Goal: Task Accomplishment & Management: Complete application form

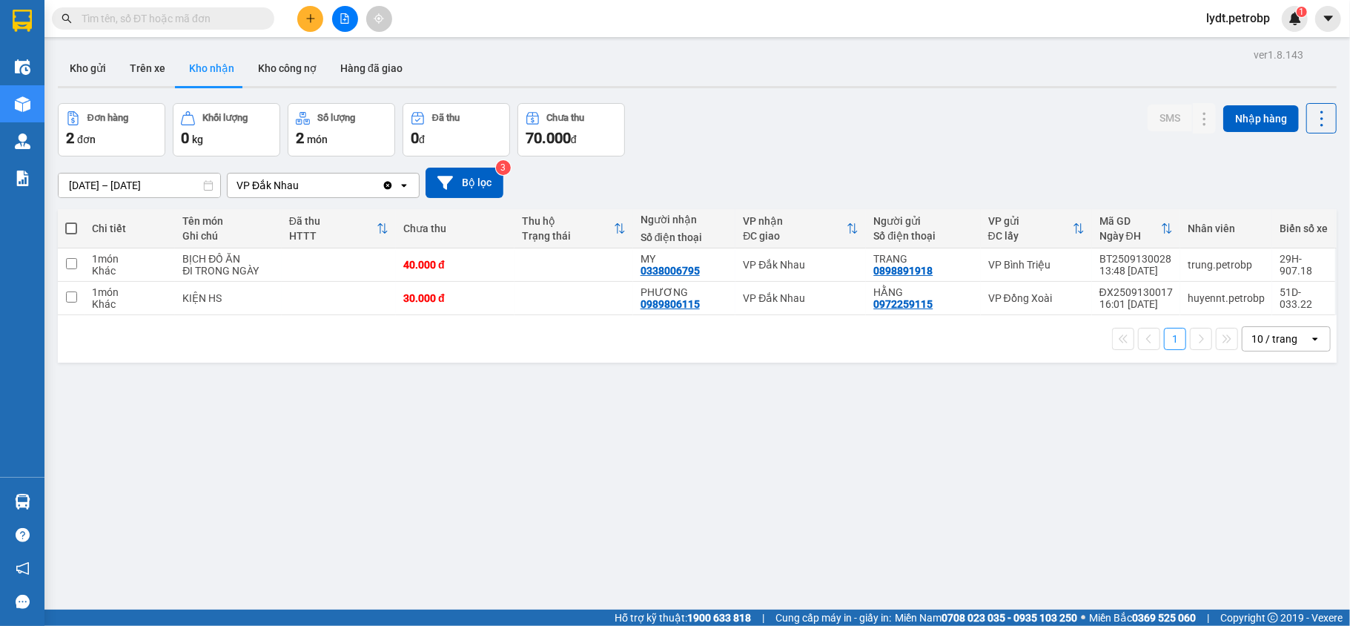
click at [227, 18] on input "text" at bounding box center [169, 18] width 175 height 16
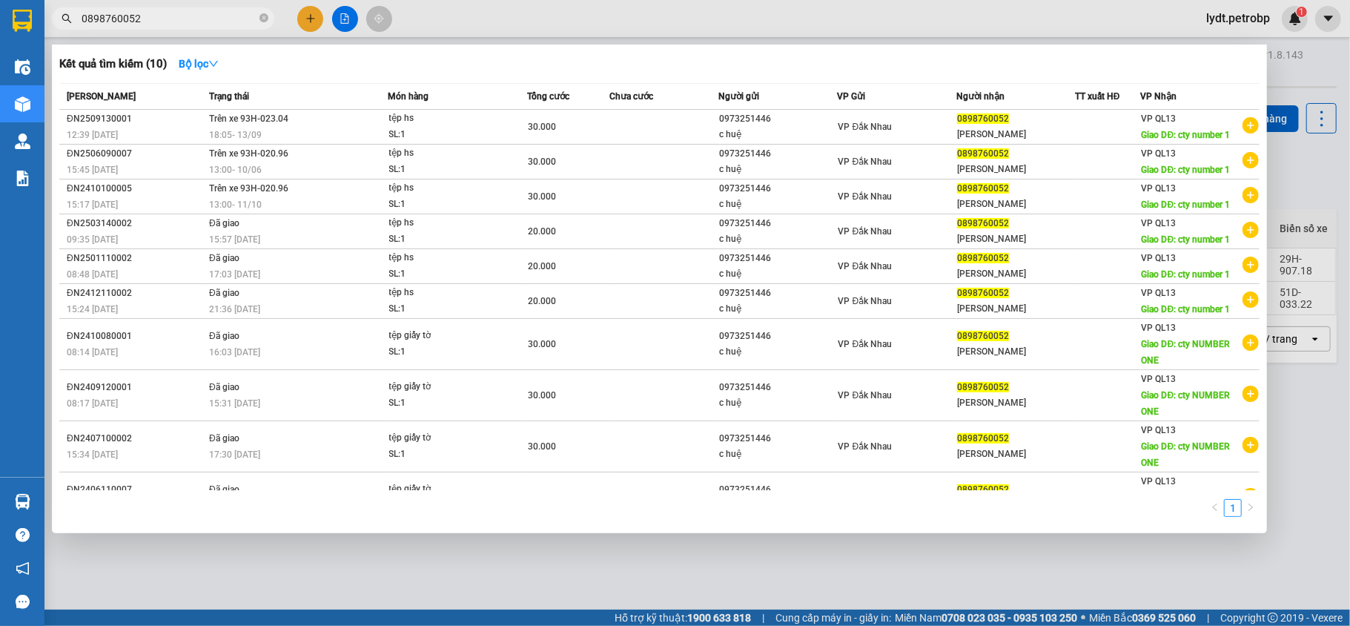
type input "0898760052"
click at [309, 13] on div at bounding box center [675, 313] width 1350 height 626
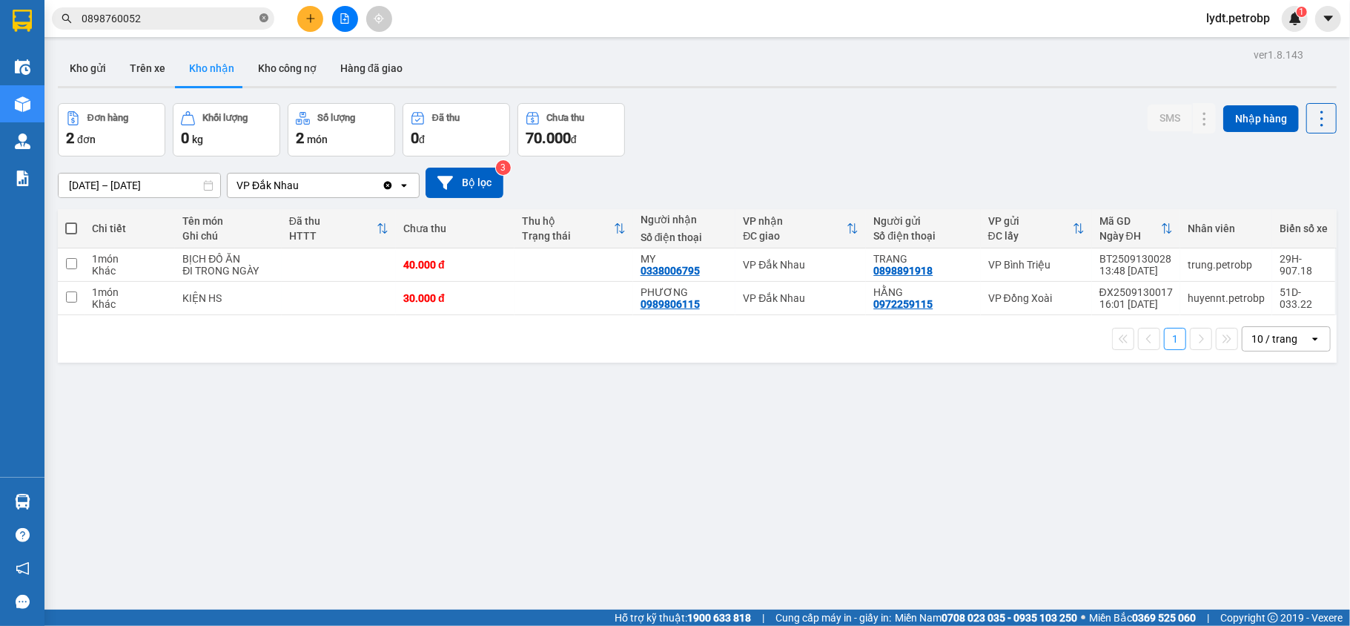
click at [265, 16] on icon "close-circle" at bounding box center [264, 17] width 9 height 9
click at [395, 67] on button "Hàng đã giao" at bounding box center [371, 68] width 86 height 36
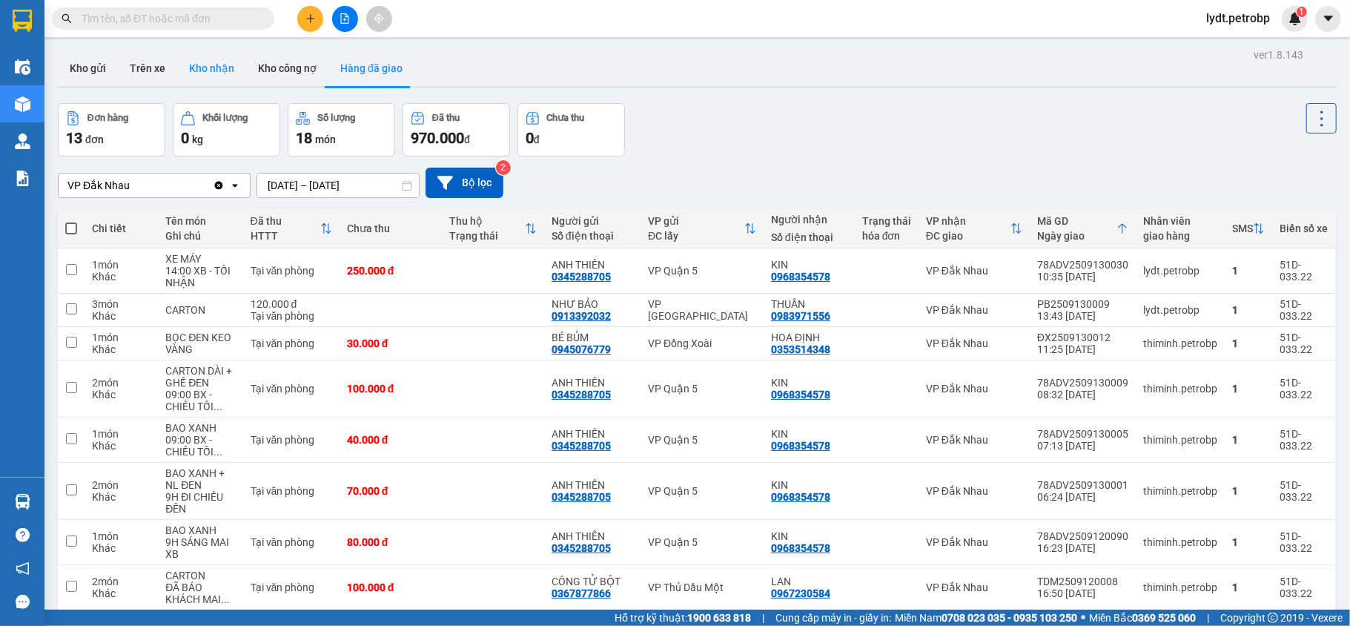
click at [200, 65] on button "Kho nhận" at bounding box center [211, 68] width 69 height 36
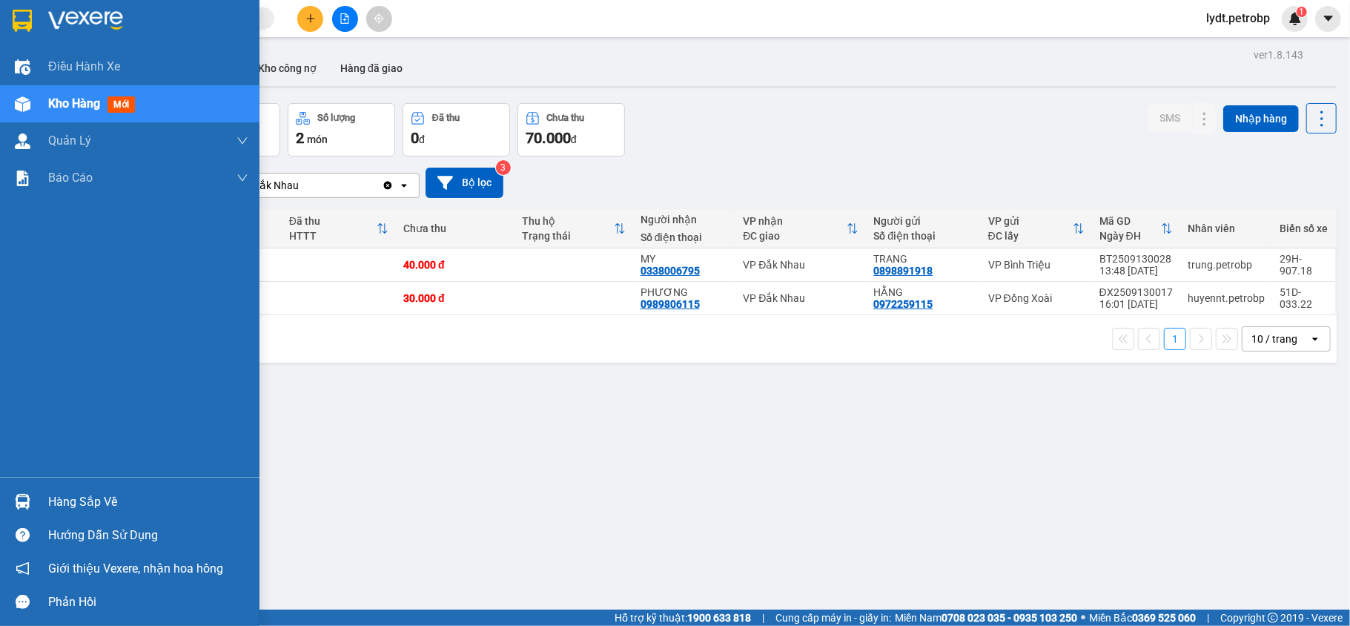
click at [46, 507] on div "Hàng sắp về" at bounding box center [130, 501] width 260 height 33
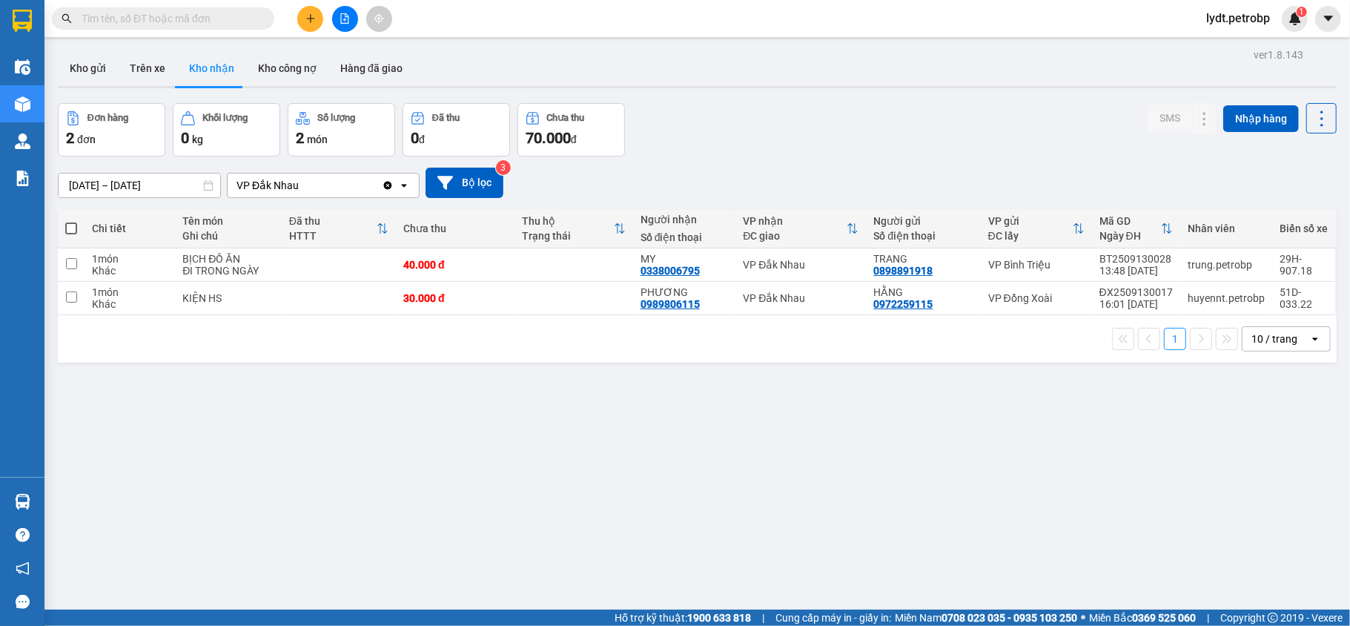
click at [773, 475] on section "Kết quả tìm kiếm ( 10 ) Bộ lọc Mã ĐH Trạng thái Món hàng Tổng cước Chưa cước Ng…" at bounding box center [675, 313] width 1350 height 626
click at [305, 22] on icon "plus" at bounding box center [310, 18] width 10 height 10
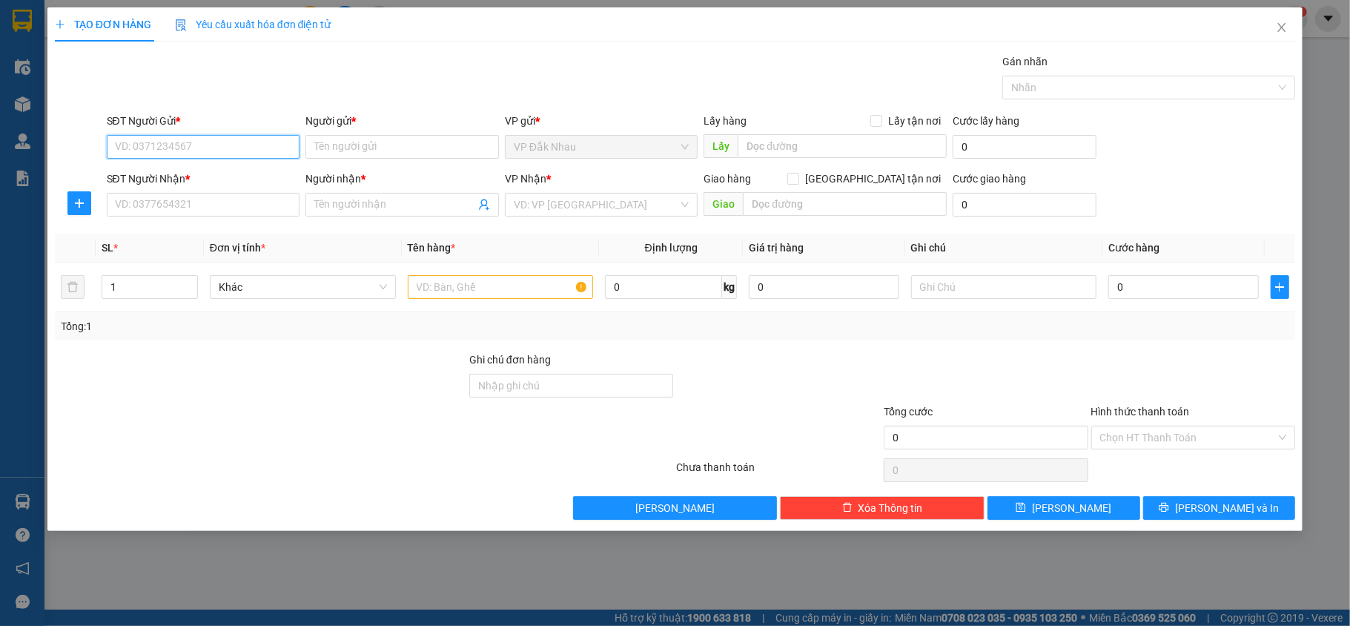
click at [286, 148] on input "SĐT Người Gửi *" at bounding box center [204, 147] width 194 height 24
click at [239, 152] on input "SĐT Người Gửi *" at bounding box center [204, 147] width 194 height 24
click at [79, 203] on icon "plus" at bounding box center [79, 202] width 9 height 1
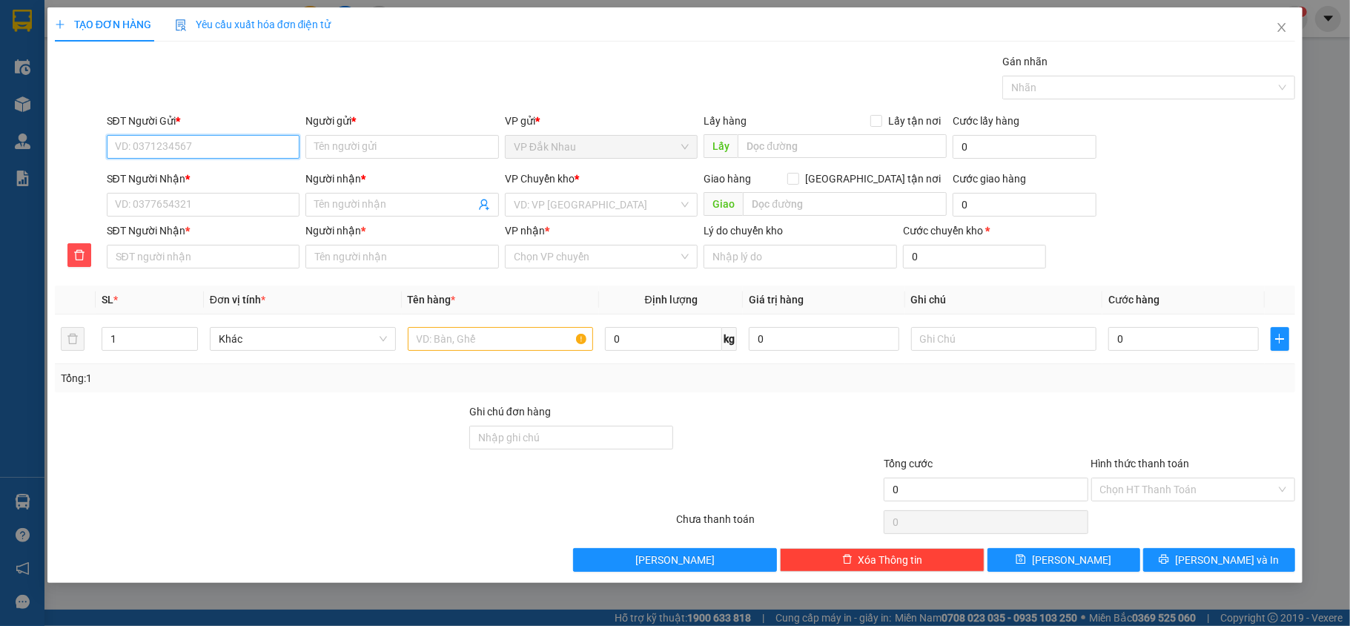
click at [153, 146] on input "SĐT Người Gửi *" at bounding box center [204, 147] width 194 height 24
type input "0969860079"
click at [480, 150] on input "Người gửi *" at bounding box center [402, 147] width 194 height 24
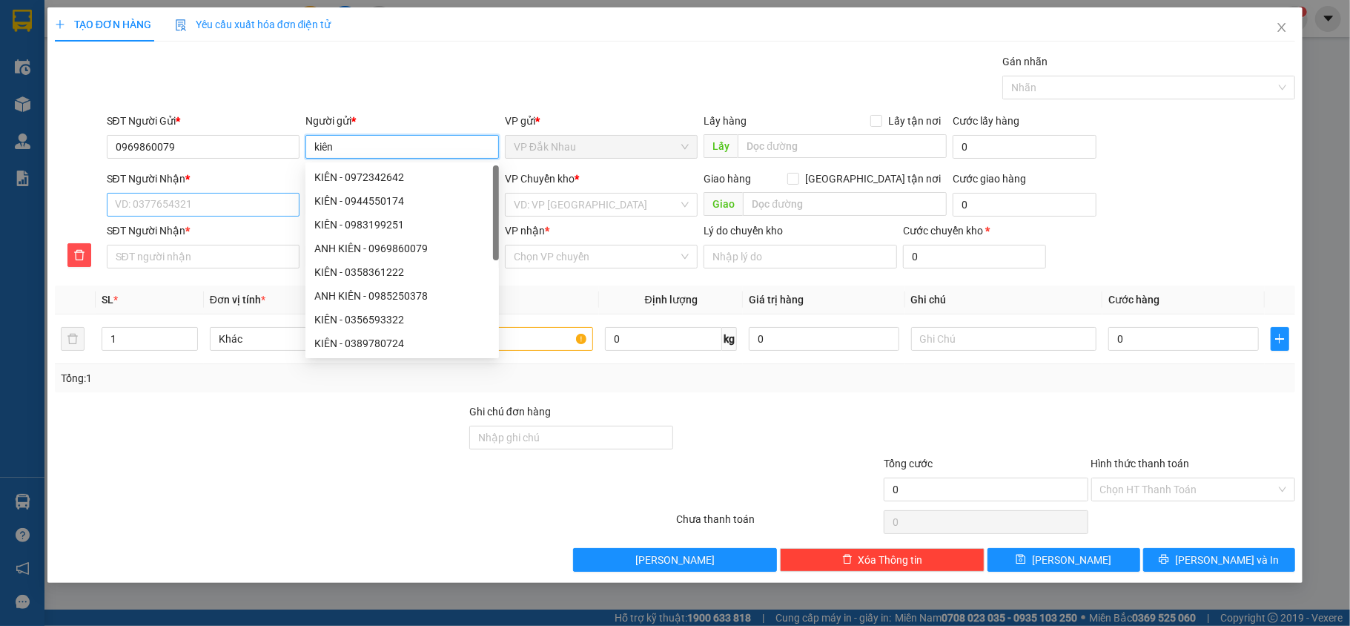
type input "kiên"
click at [282, 208] on input "SĐT Người Nhận *" at bounding box center [204, 205] width 194 height 24
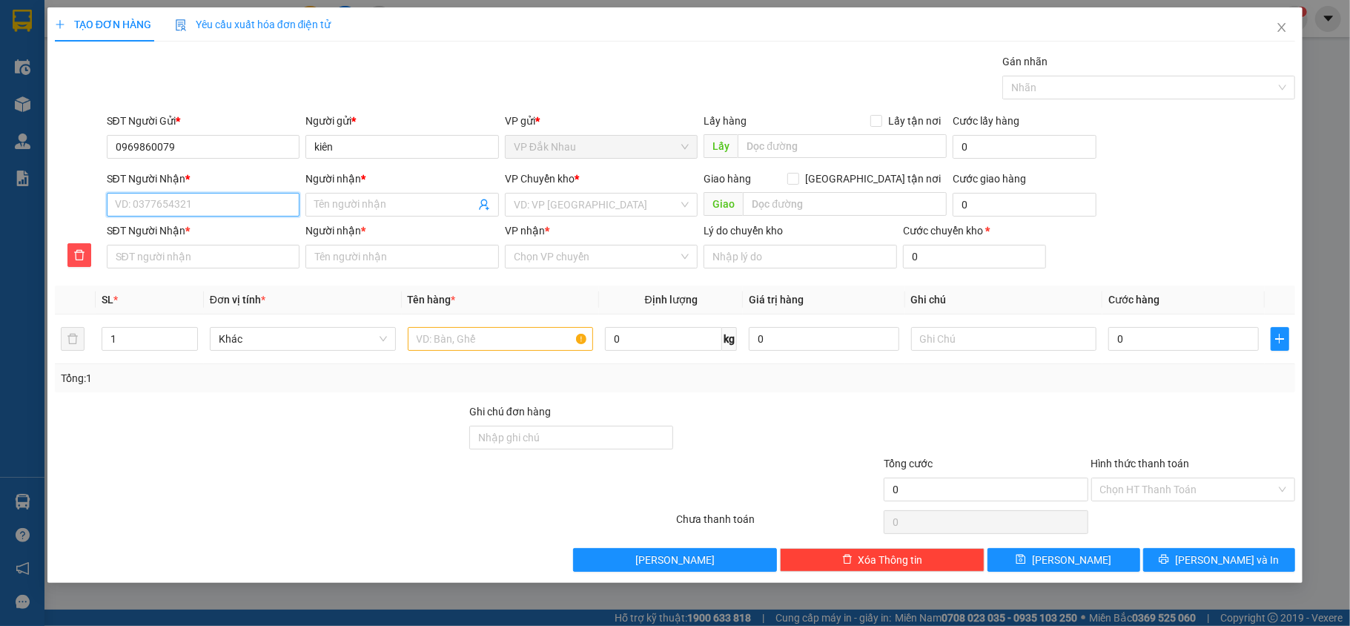
type input "0"
type input "09"
type input "090"
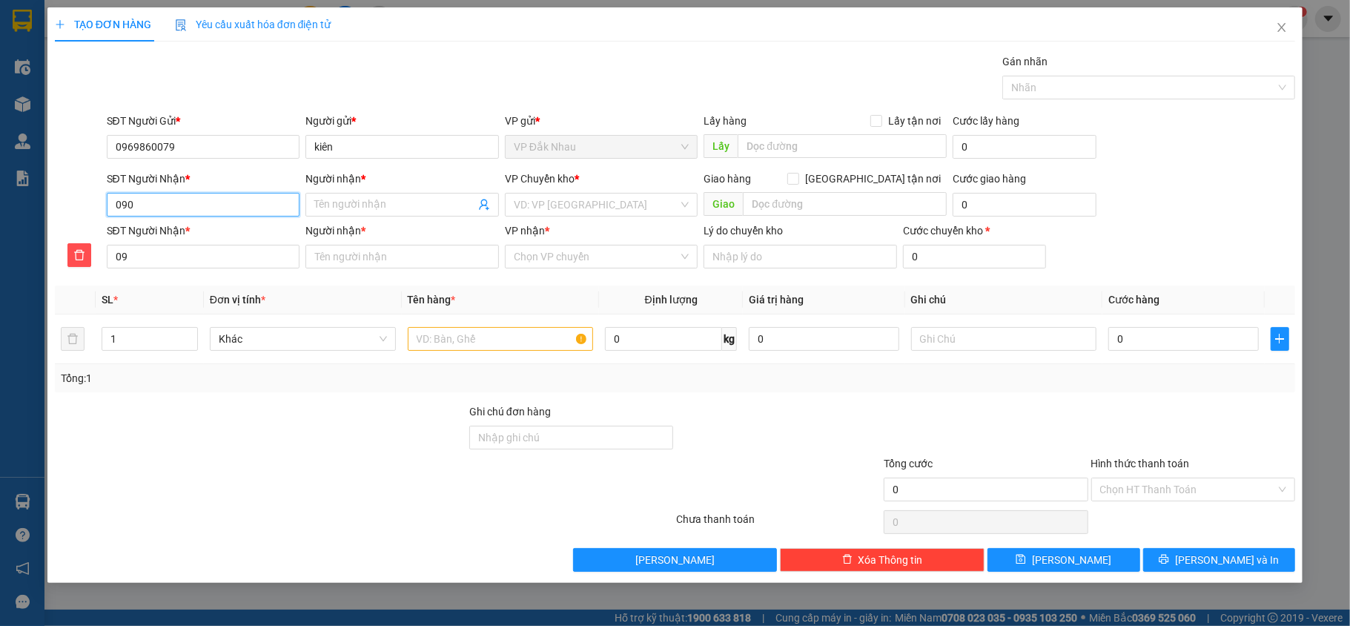
type input "090"
type input "0903"
type input "09037"
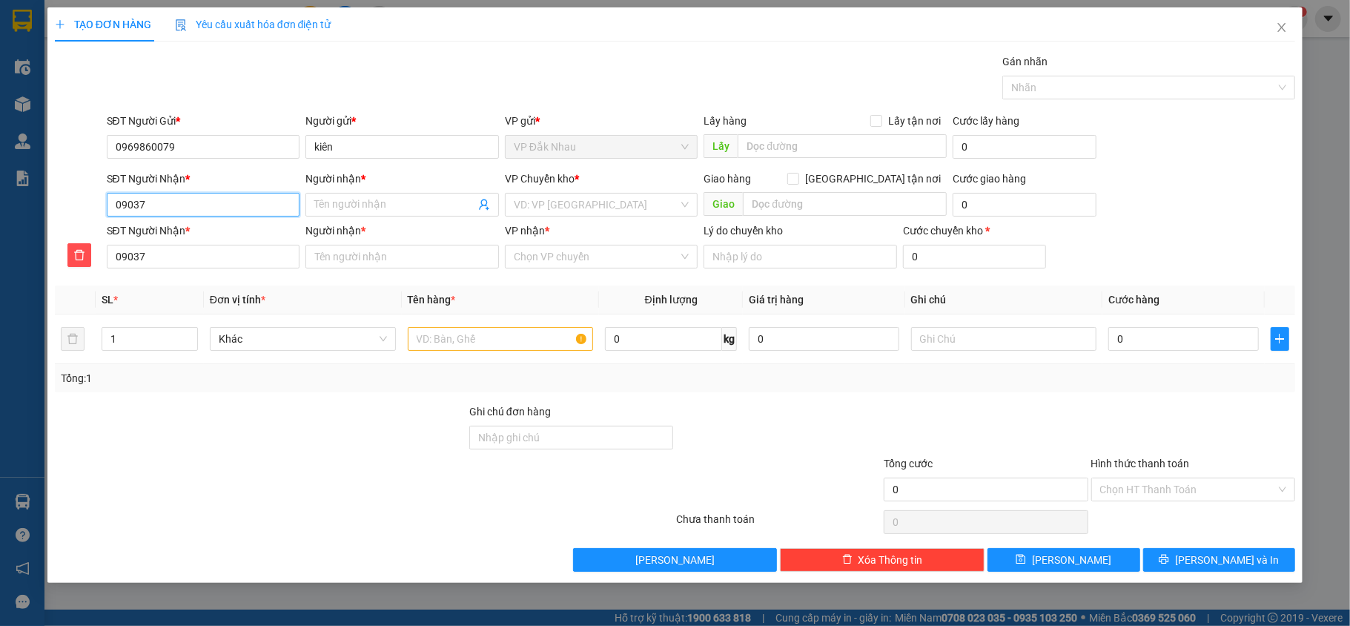
type input "090377"
type input "0903776"
type input "09037768"
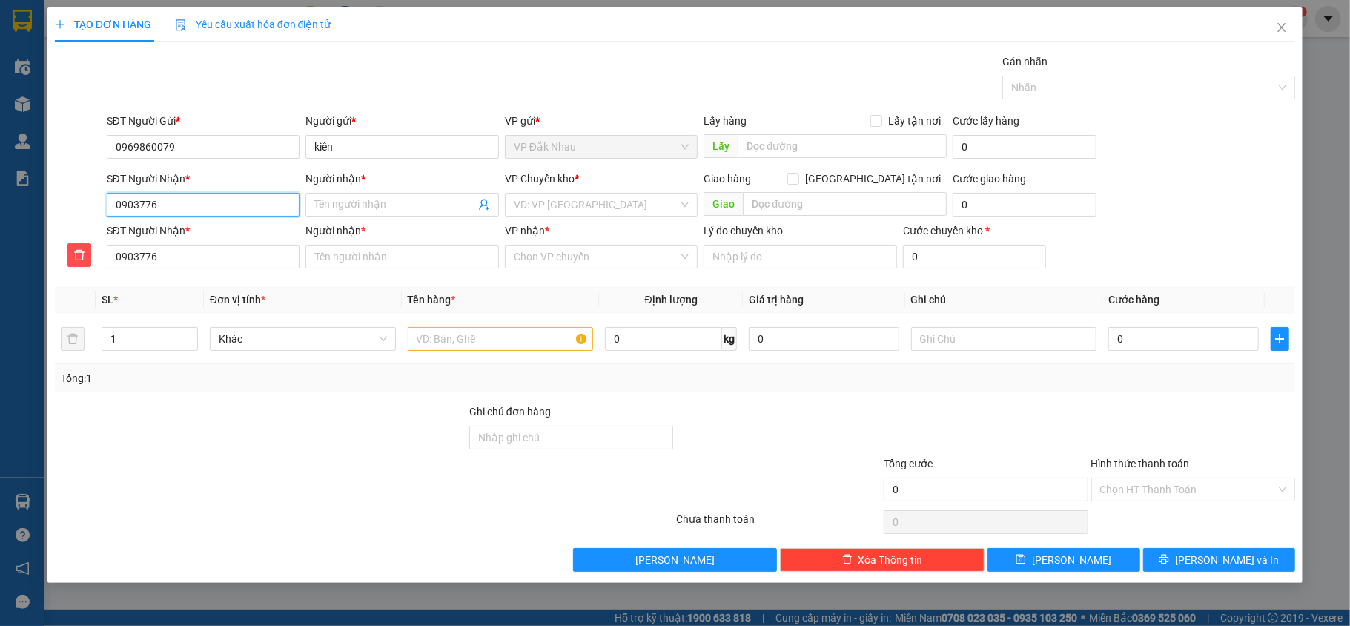
type input "09037768"
type input "090377689"
type input "0903776893"
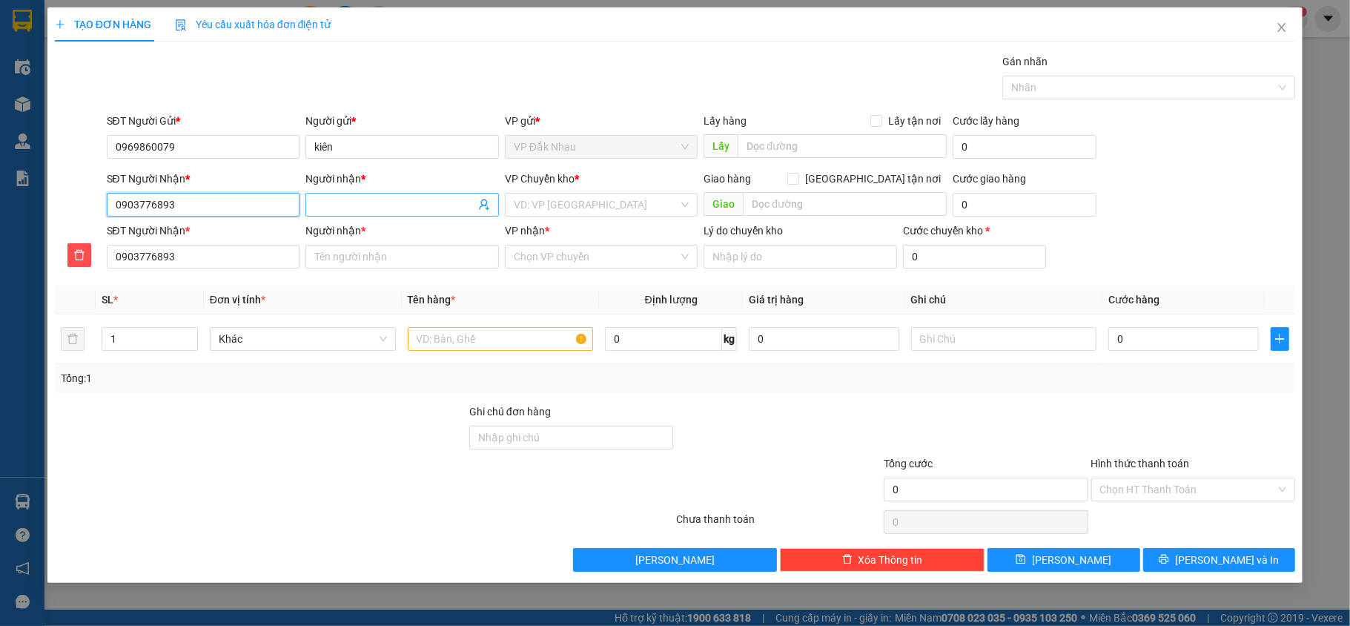
type input "0903776893"
click at [378, 202] on input "Người nhận *" at bounding box center [394, 204] width 161 height 16
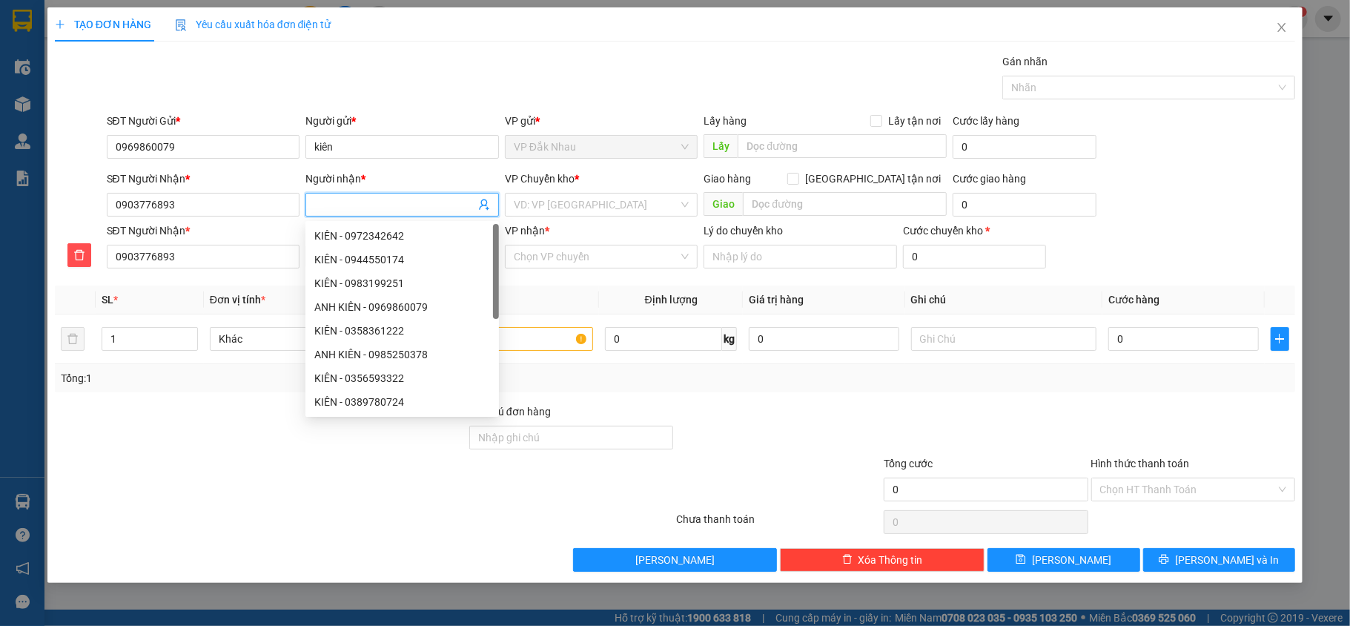
type input "t"
type input "tr"
type input "tru"
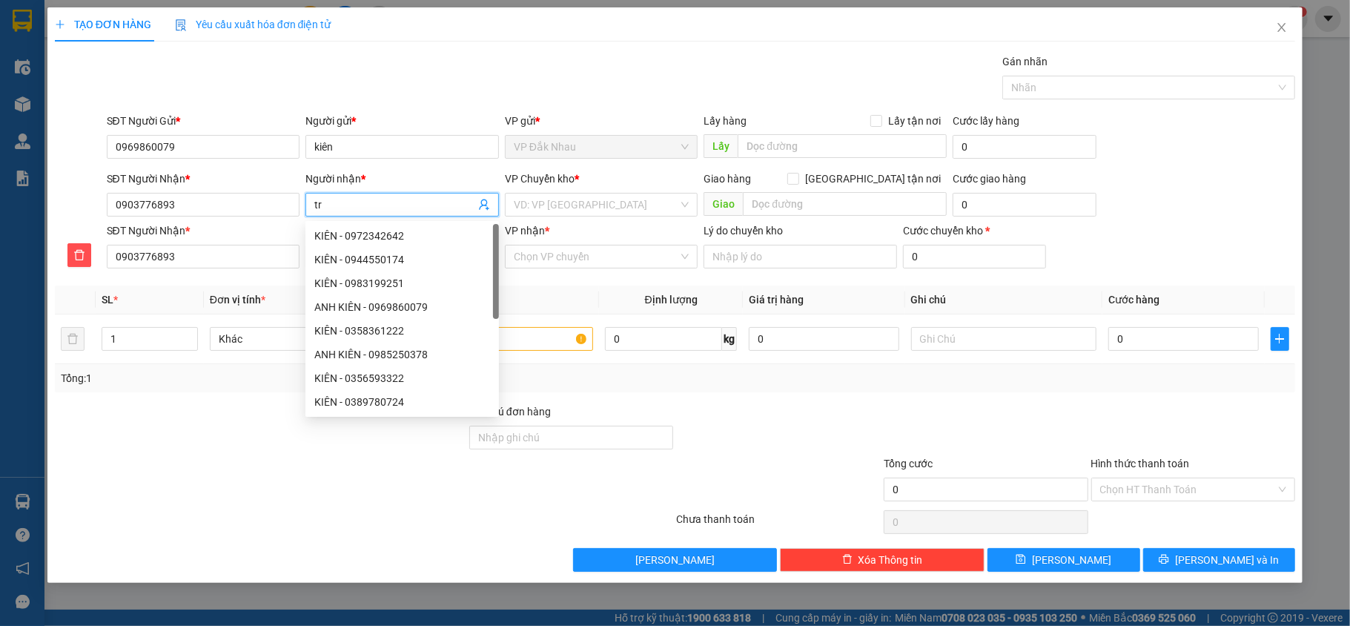
type input "tru"
type input "trun"
type input "trung"
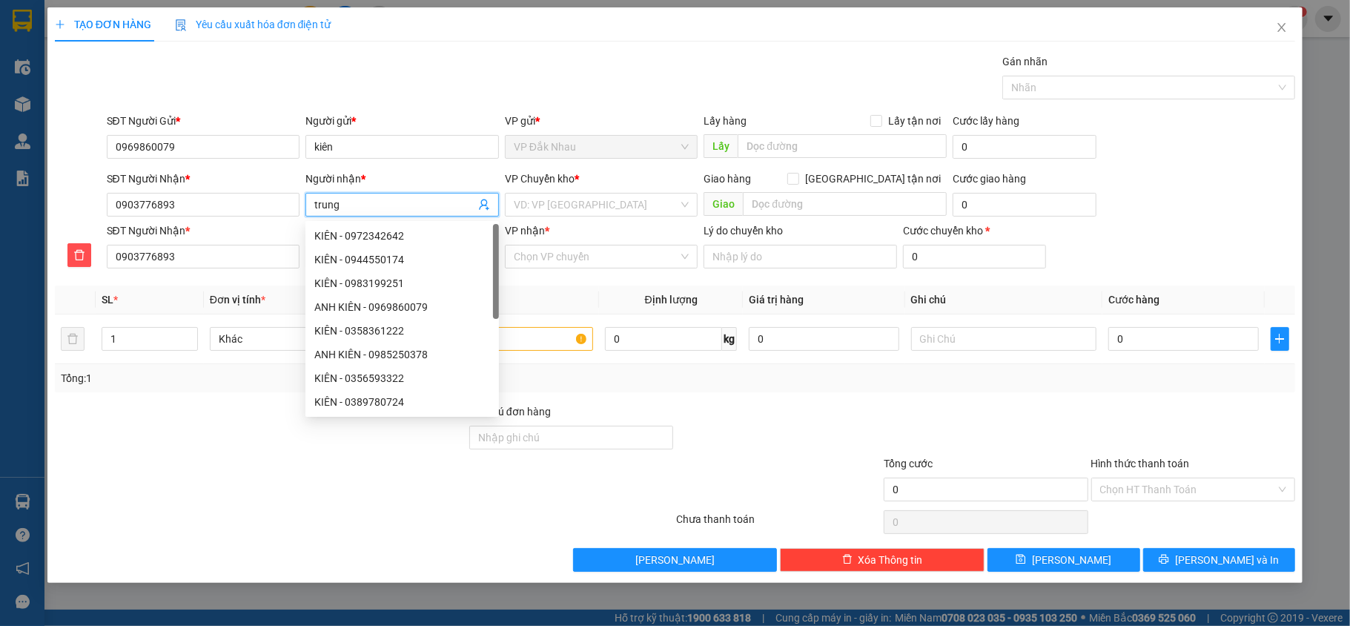
type input "trung"
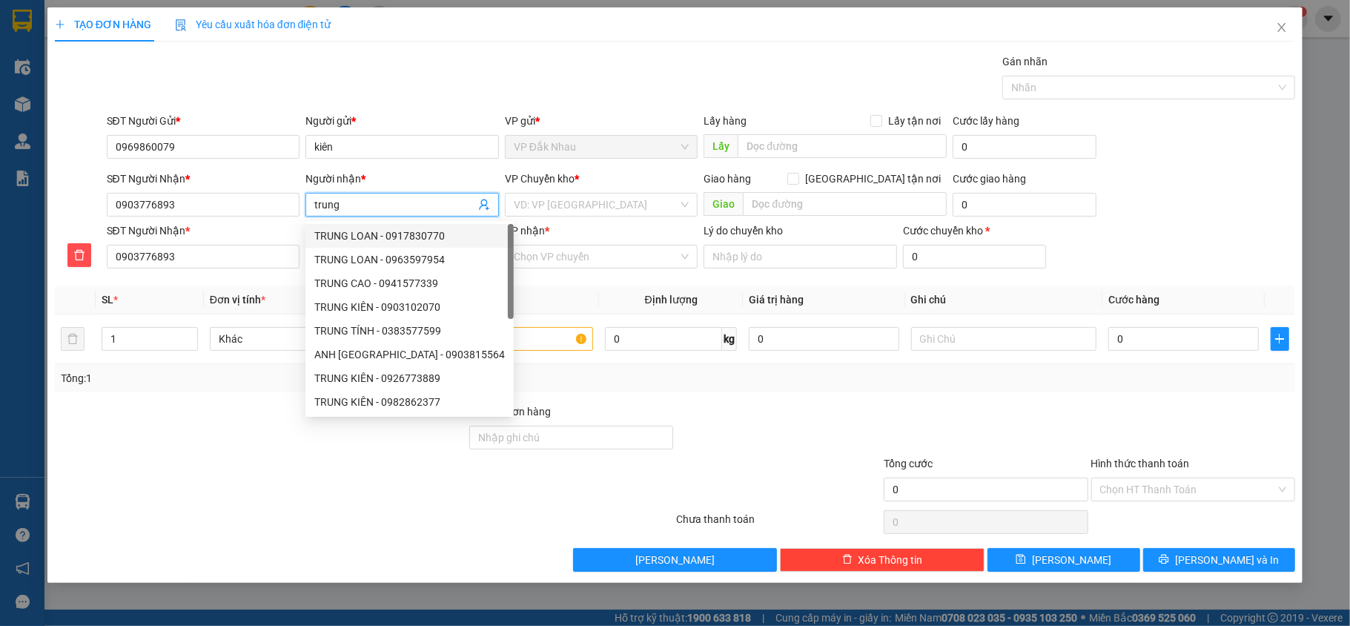
type input "trung"
drag, startPoint x: 561, startPoint y: 173, endPoint x: 555, endPoint y: 185, distance: 12.9
click at [556, 181] on span "VP Chuyển kho" at bounding box center [540, 179] width 70 height 12
click at [553, 199] on input "search" at bounding box center [596, 205] width 165 height 22
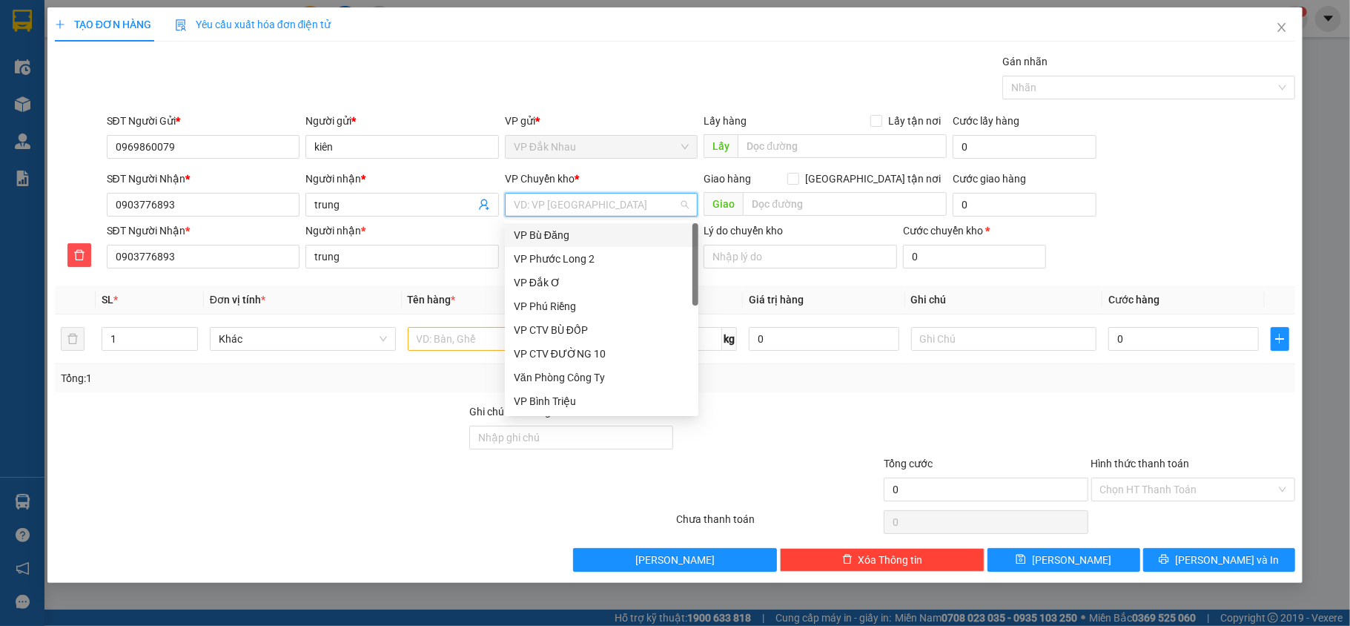
scroll to position [356, 0]
click at [592, 360] on div "VP Đồng Xoài" at bounding box center [602, 354] width 176 height 16
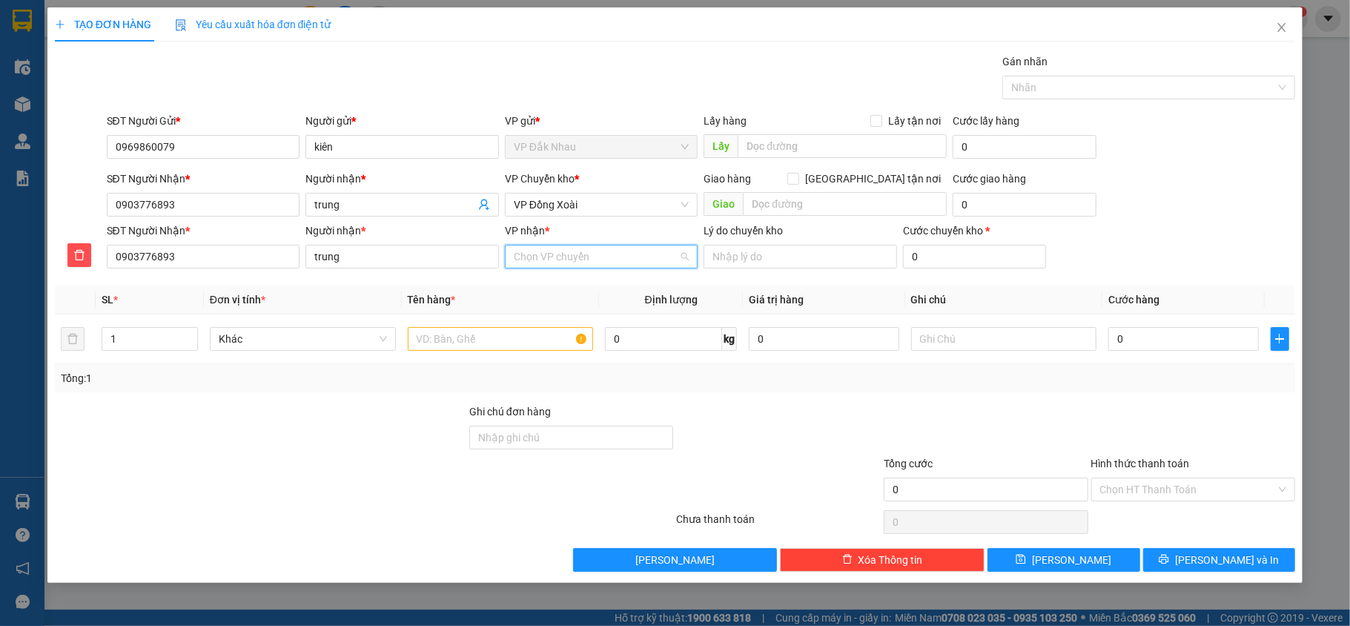
click at [608, 255] on input "VP nhận *" at bounding box center [596, 256] width 165 height 22
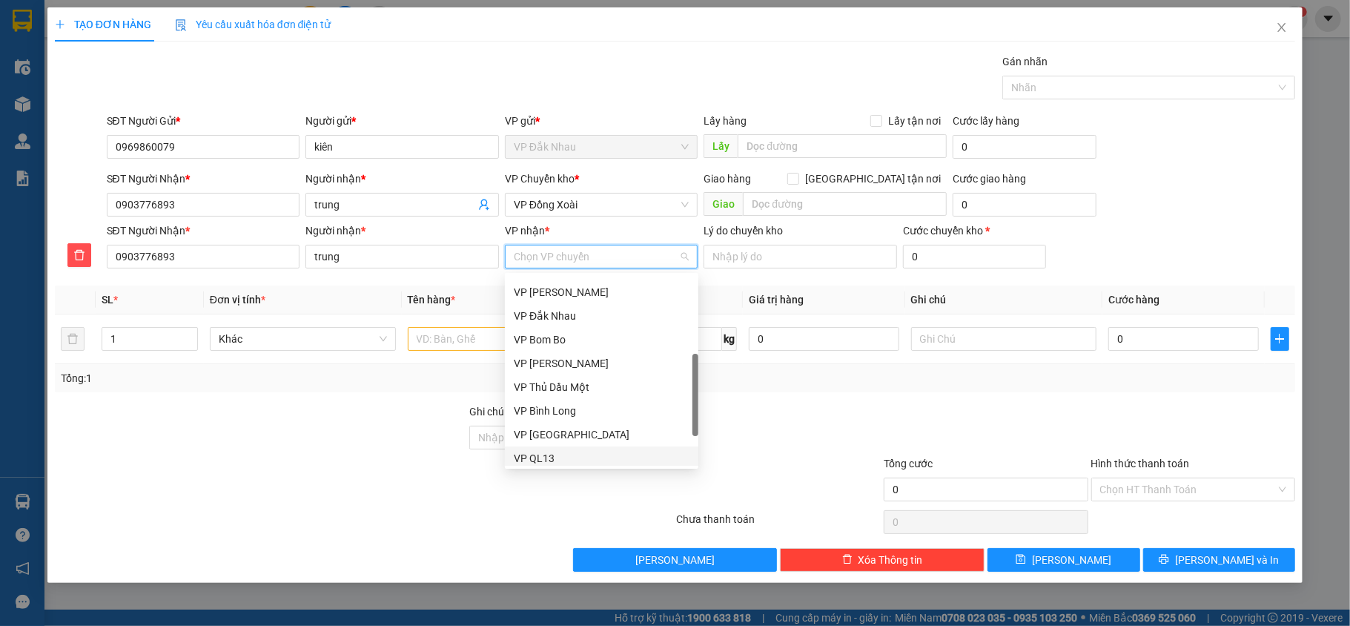
scroll to position [0, 0]
type input "5"
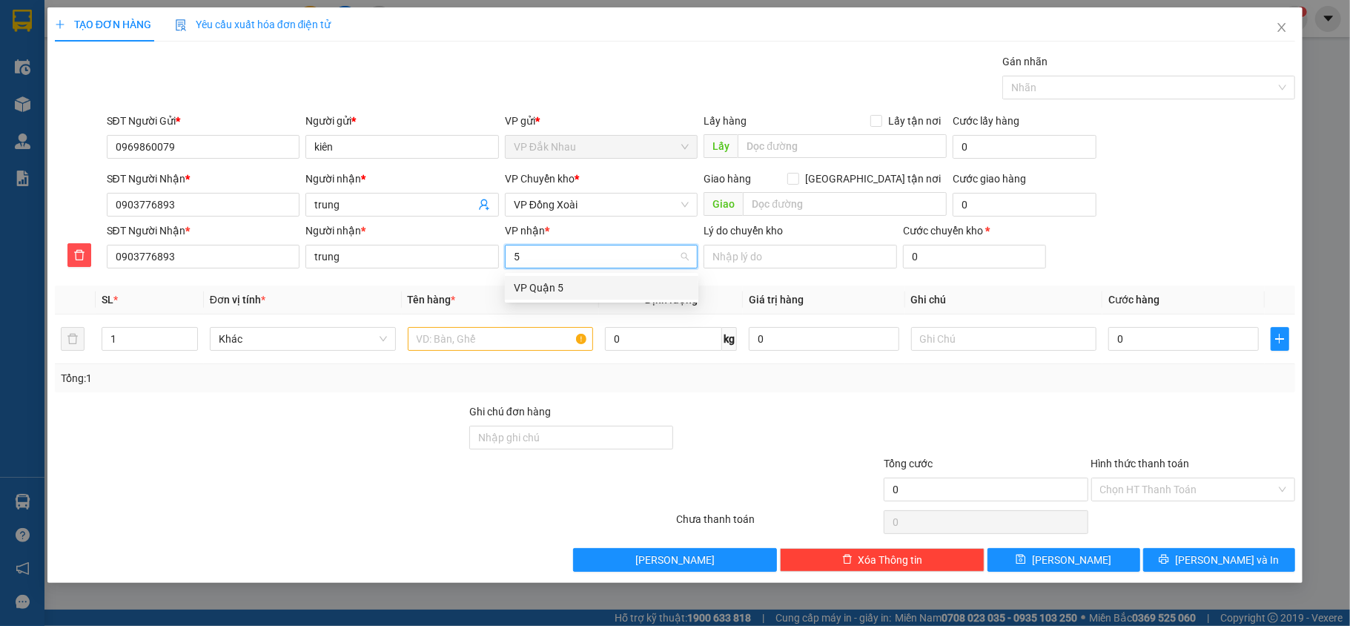
click at [571, 294] on div "VP Quận 5" at bounding box center [602, 288] width 176 height 16
click at [473, 341] on input "text" at bounding box center [501, 339] width 186 height 24
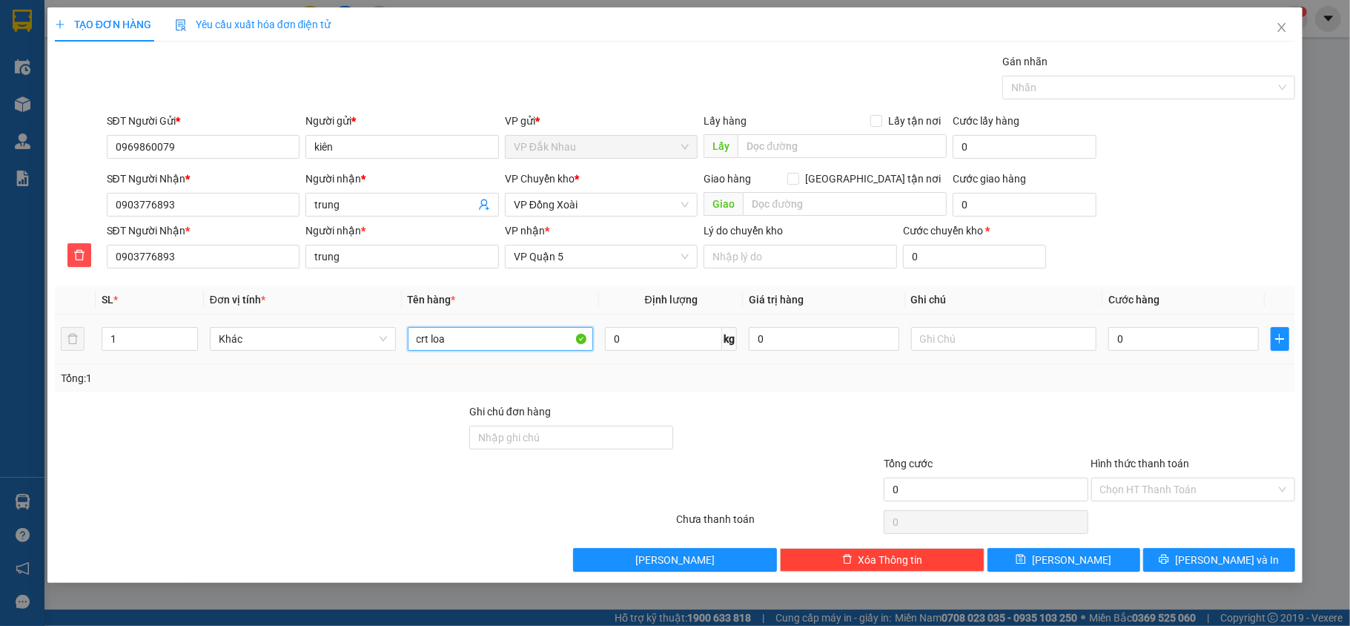
type input "crt loa"
click at [1155, 354] on div "0" at bounding box center [1184, 339] width 150 height 30
click at [1169, 345] on input "0" at bounding box center [1184, 339] width 150 height 24
type input "1"
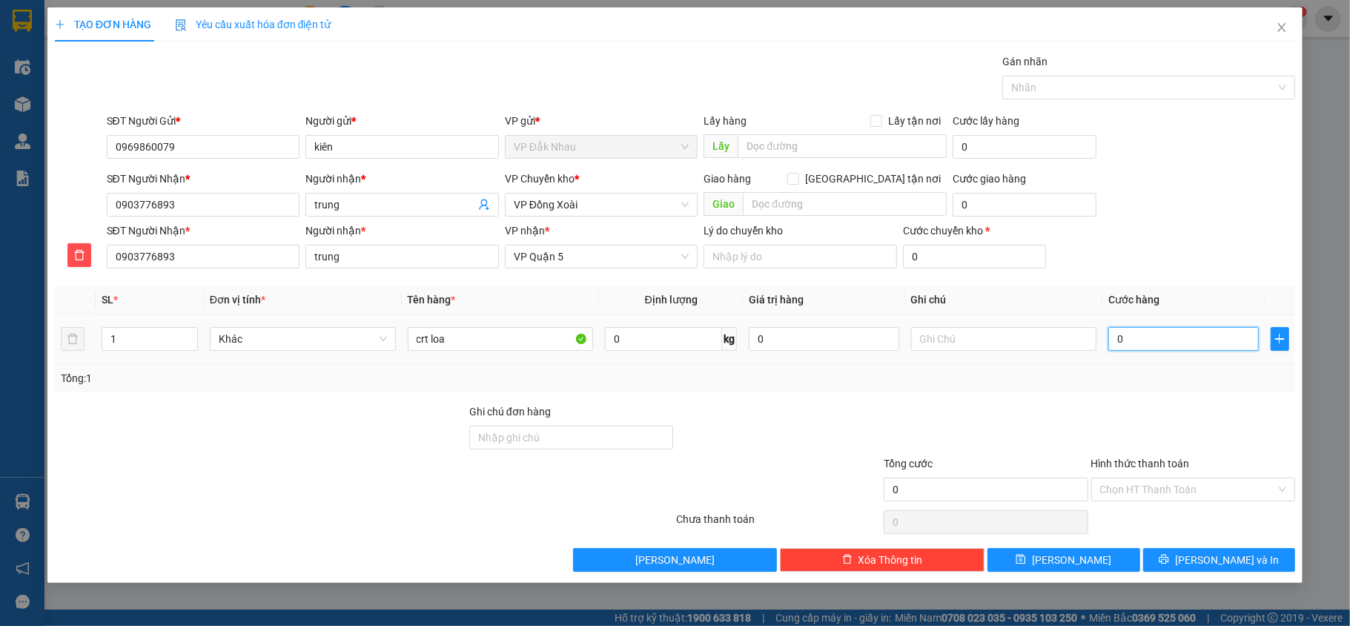
type input "1"
type input "10"
type input "100"
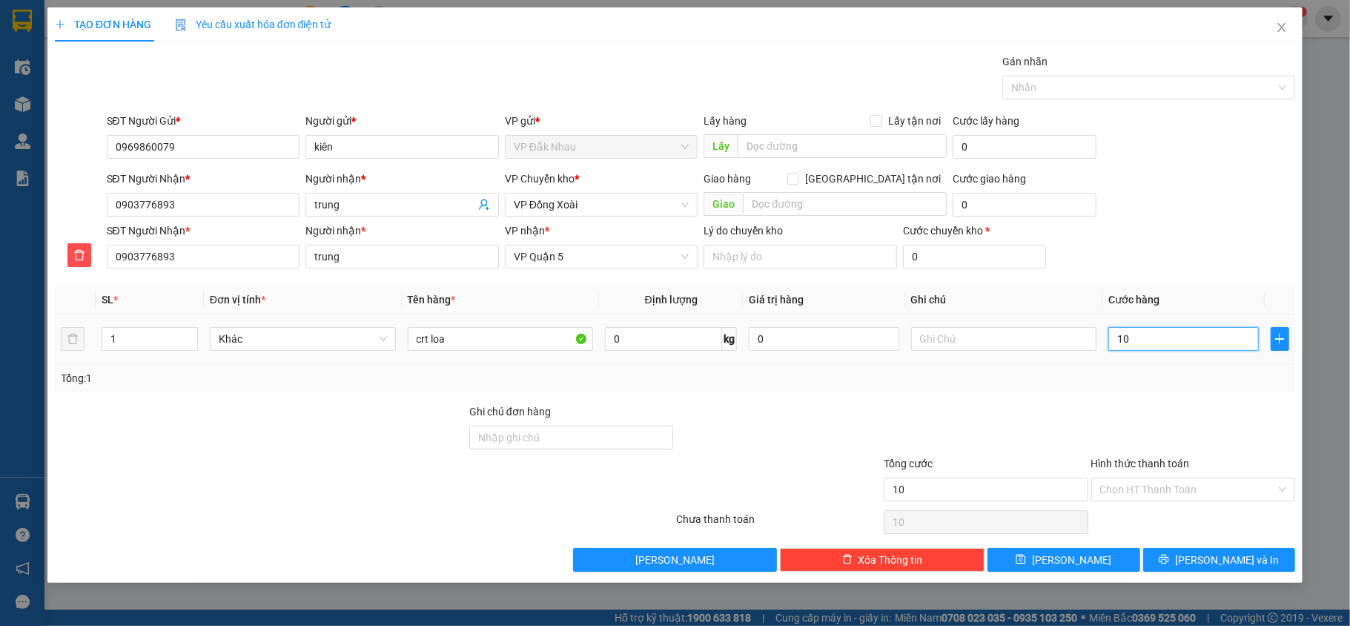
type input "100"
type input "100.000"
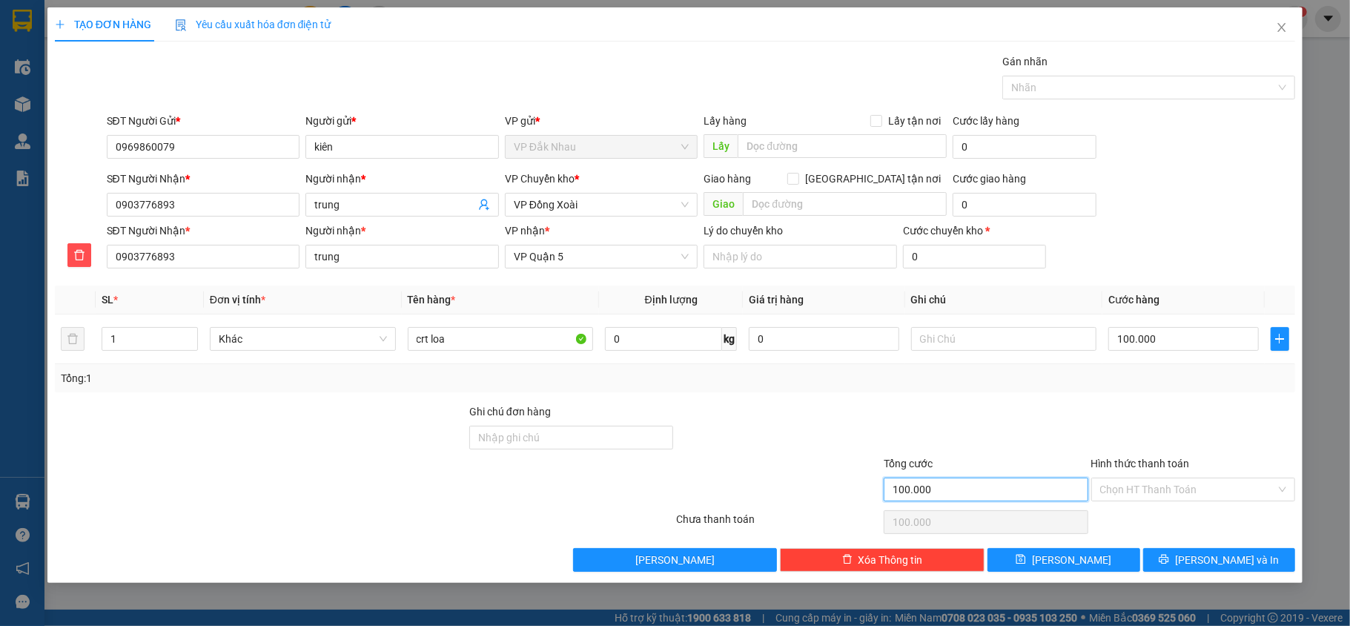
click at [1050, 492] on input "100.000" at bounding box center [986, 490] width 205 height 24
click at [989, 343] on input "text" at bounding box center [1004, 339] width 186 height 24
type input "t"
click at [1075, 410] on div at bounding box center [986, 429] width 208 height 52
click at [439, 259] on input "trung" at bounding box center [402, 257] width 194 height 24
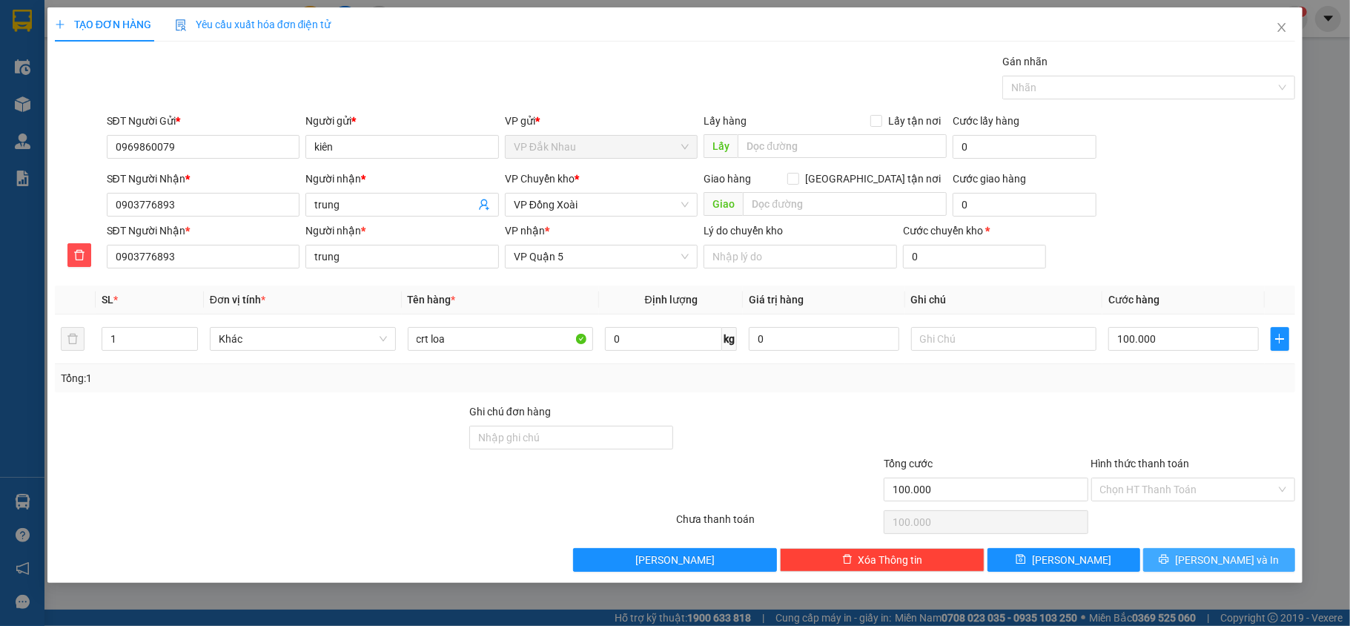
click at [1204, 568] on button "[PERSON_NAME] và In" at bounding box center [1219, 560] width 153 height 24
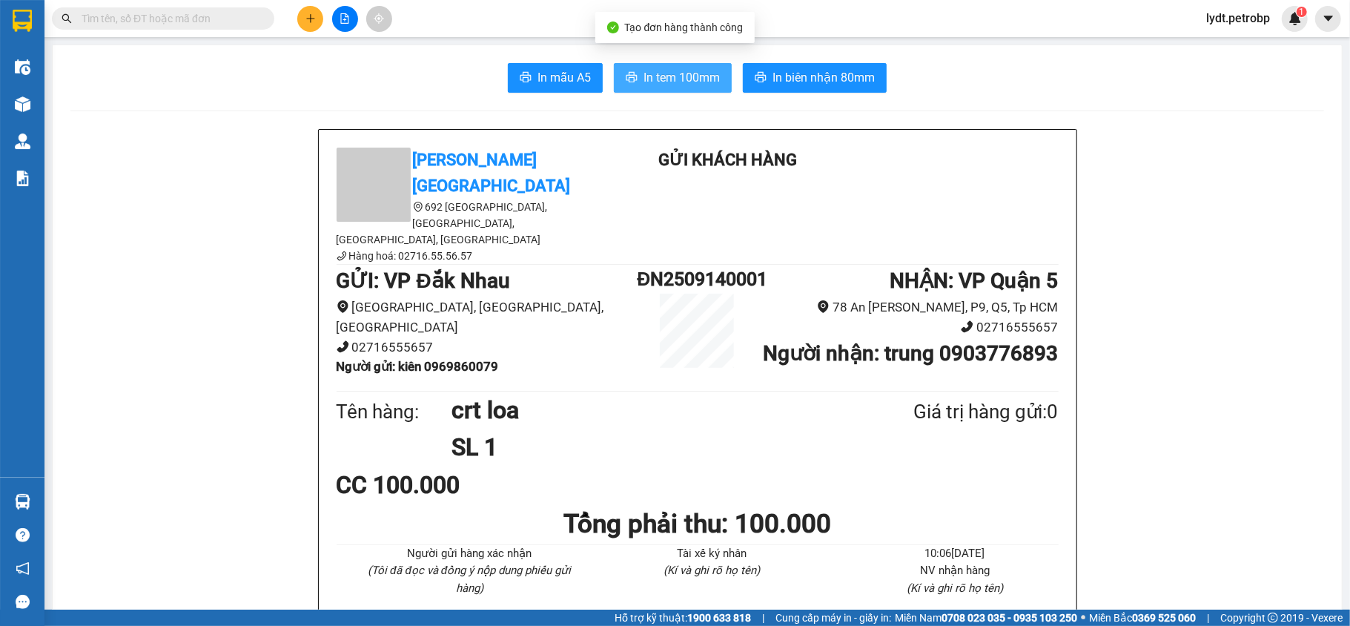
click at [644, 75] on span "In tem 100mm" at bounding box center [682, 77] width 76 height 19
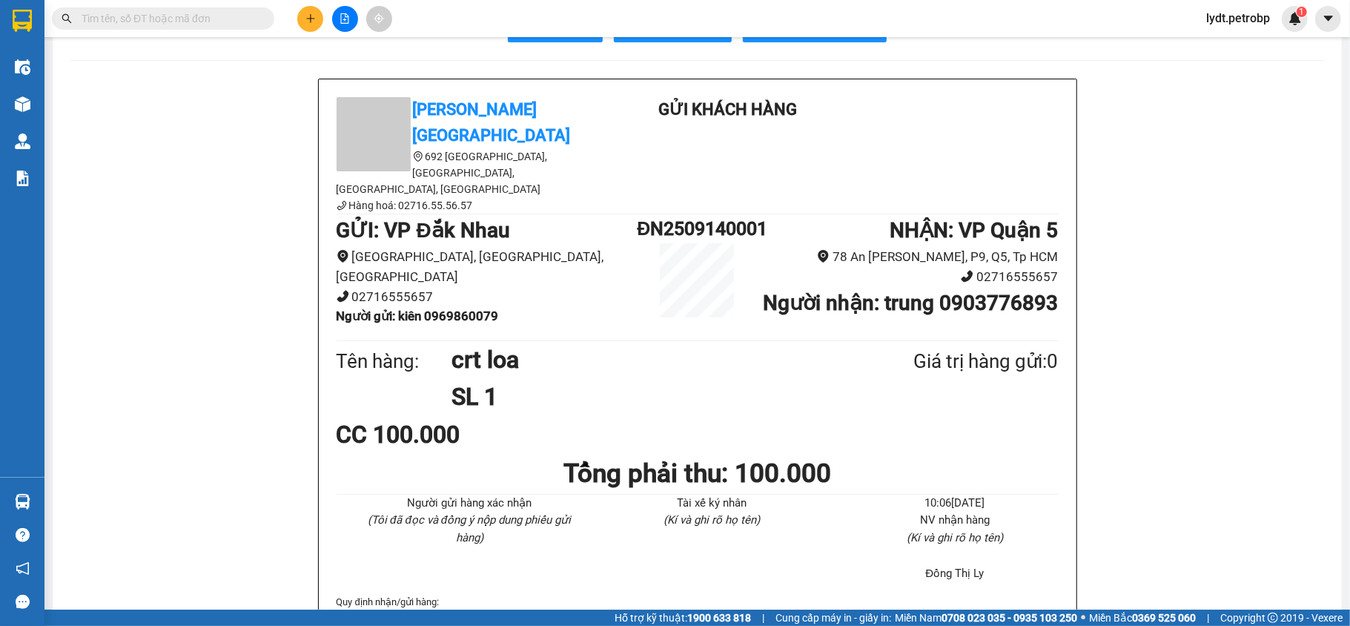
scroll to position [99, 0]
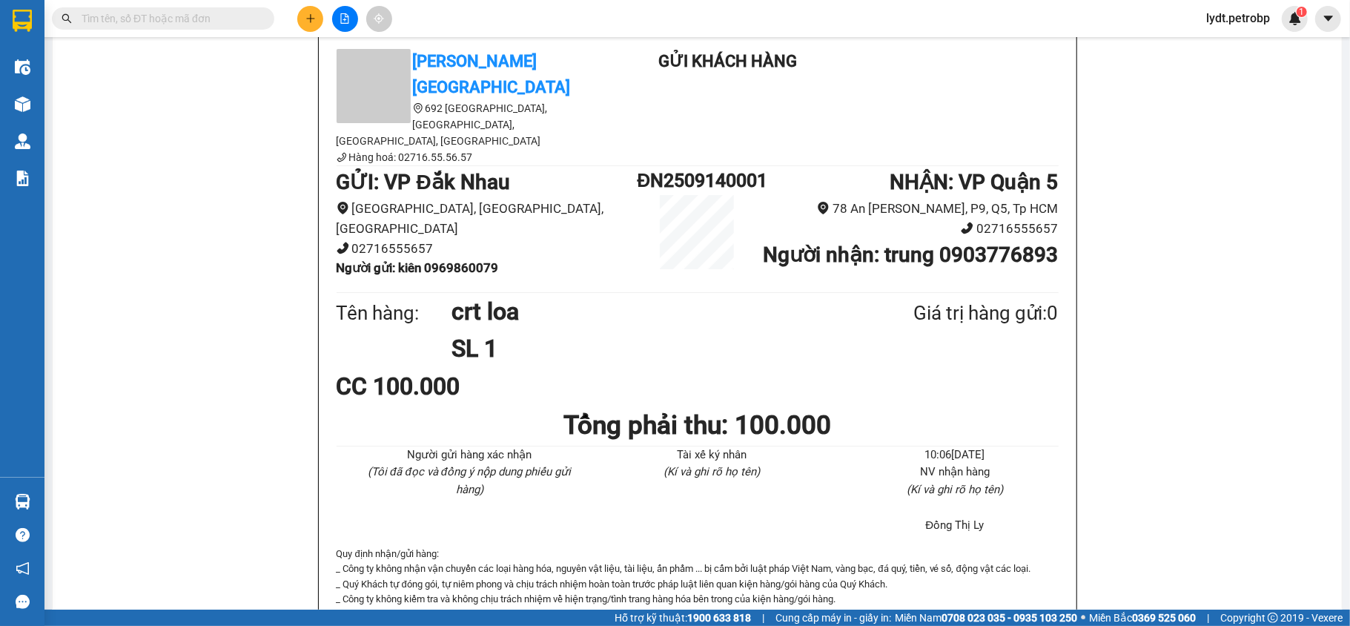
click at [856, 239] on h1 "Người nhận : trung 0903776893" at bounding box center [908, 255] width 301 height 33
drag, startPoint x: 425, startPoint y: 206, endPoint x: 498, endPoint y: 205, distance: 73.4
click at [498, 258] on li "Người gửi : kiên 0969860079" at bounding box center [487, 268] width 301 height 20
copy b "0969860079"
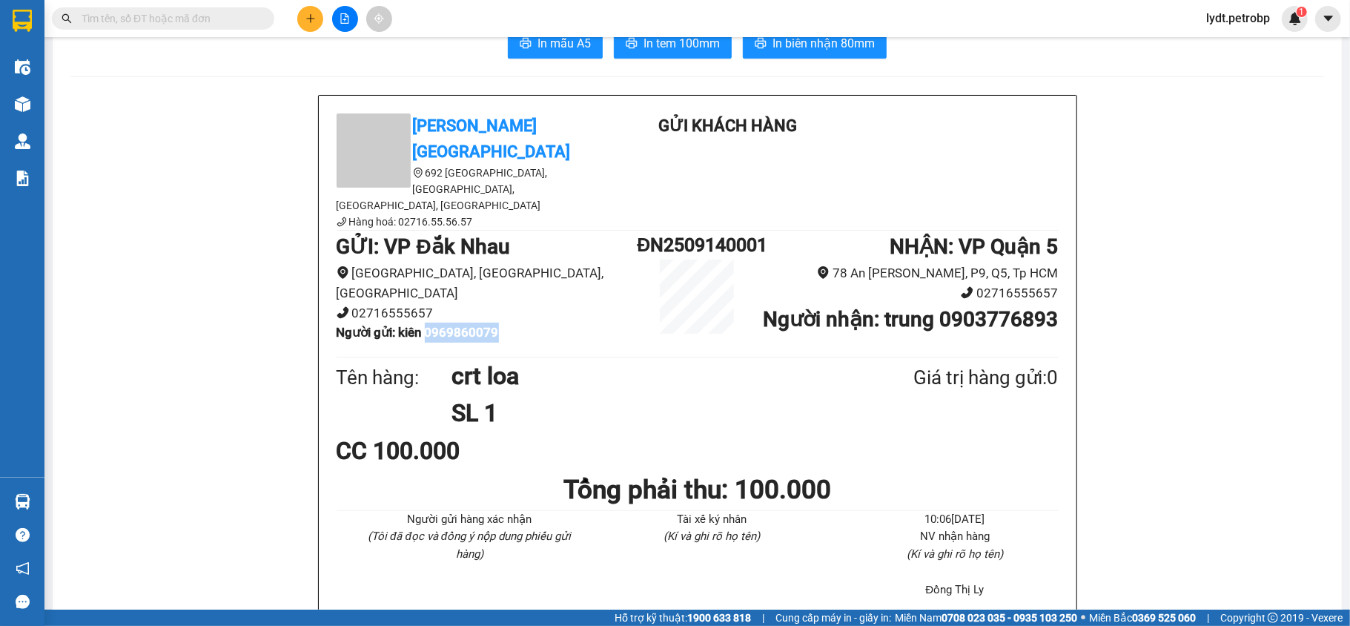
scroll to position [0, 0]
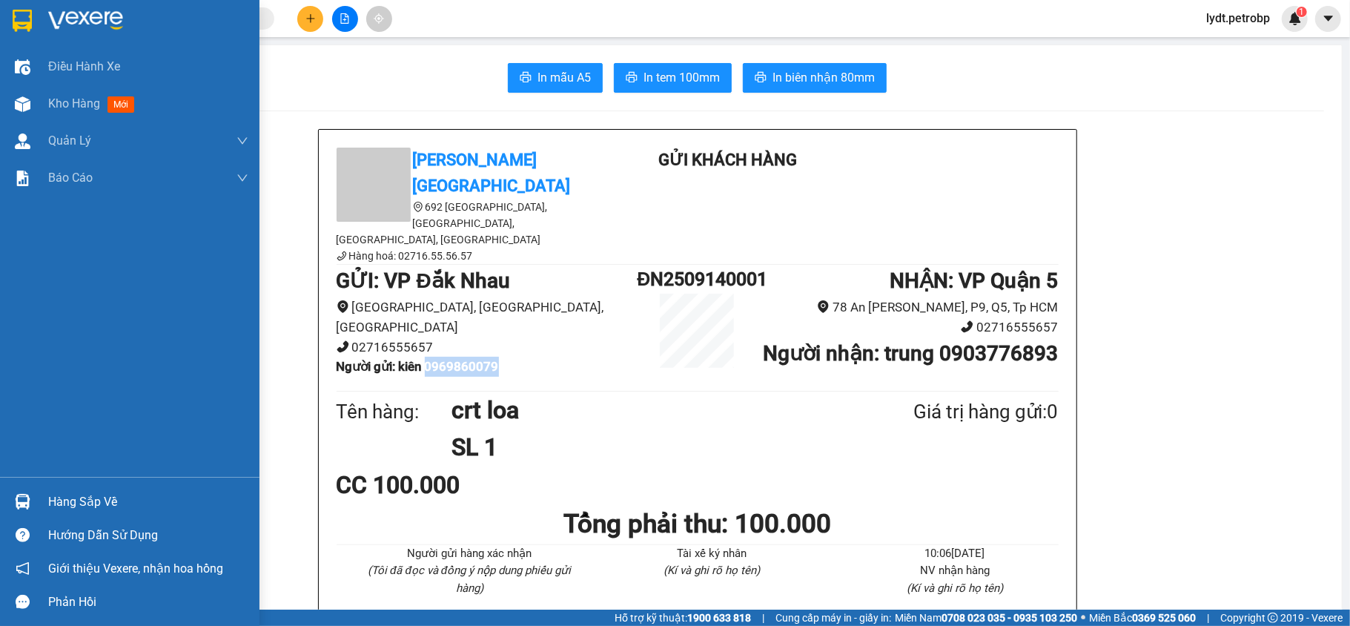
click at [50, 508] on div "Hàng sắp về" at bounding box center [148, 502] width 200 height 22
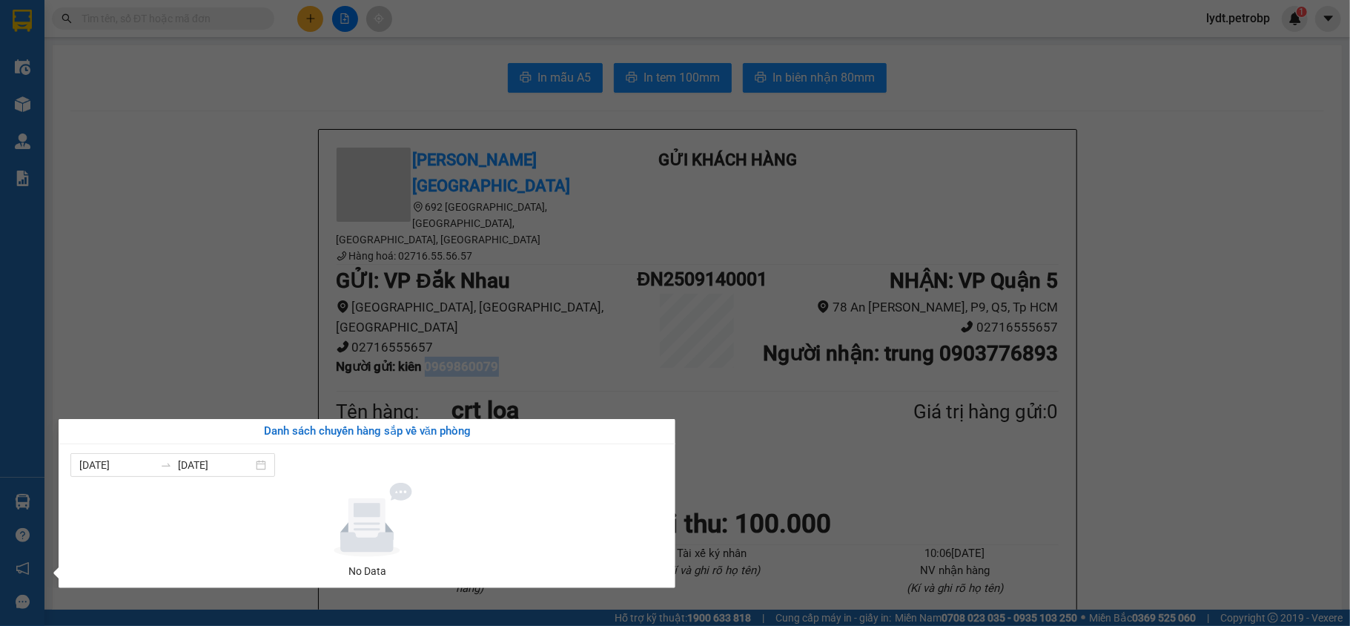
click at [568, 340] on section "Kết quả tìm kiếm ( 10 ) Bộ lọc Mã ĐH Trạng thái Món hàng Tổng cước Chưa cước Ng…" at bounding box center [675, 313] width 1350 height 626
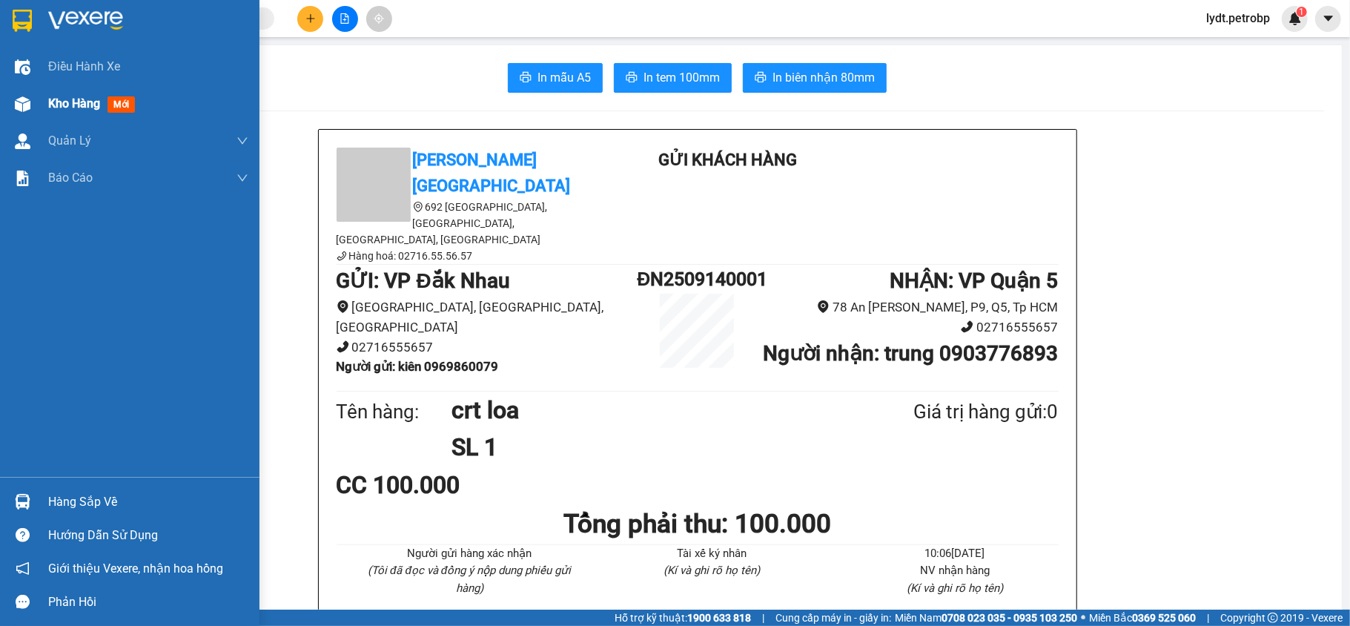
click at [42, 101] on div "Kho hàng mới" at bounding box center [130, 103] width 260 height 37
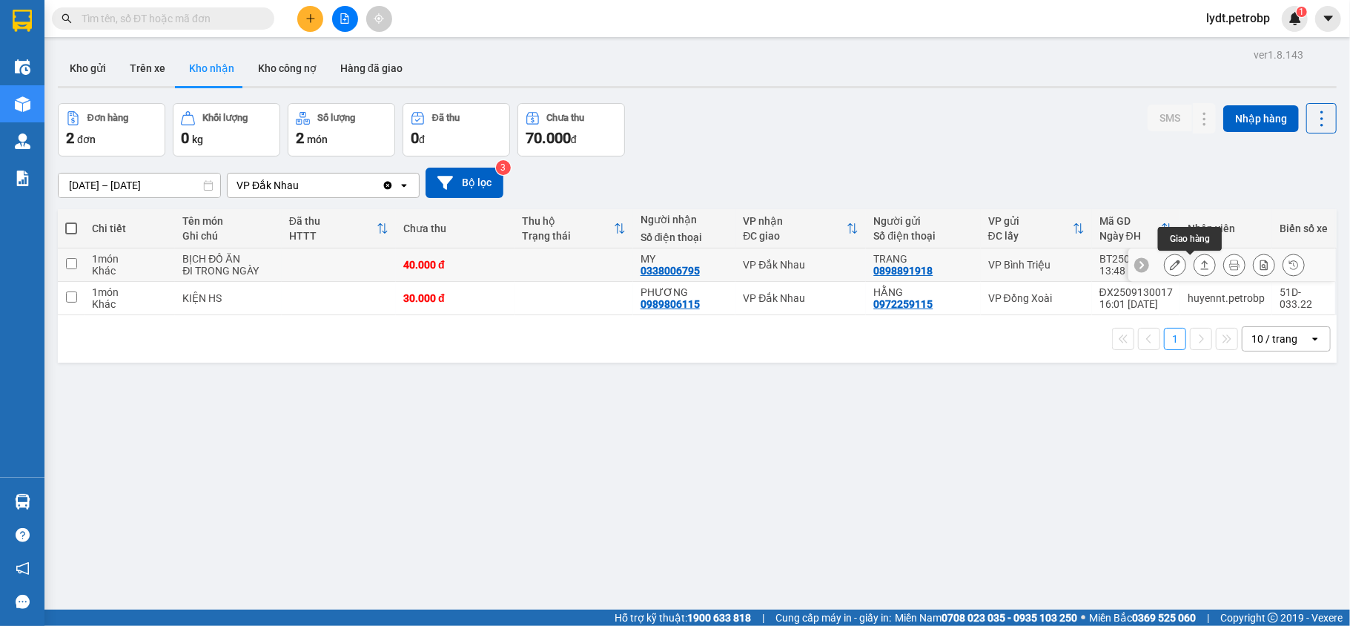
click at [1200, 262] on icon at bounding box center [1205, 265] width 10 height 10
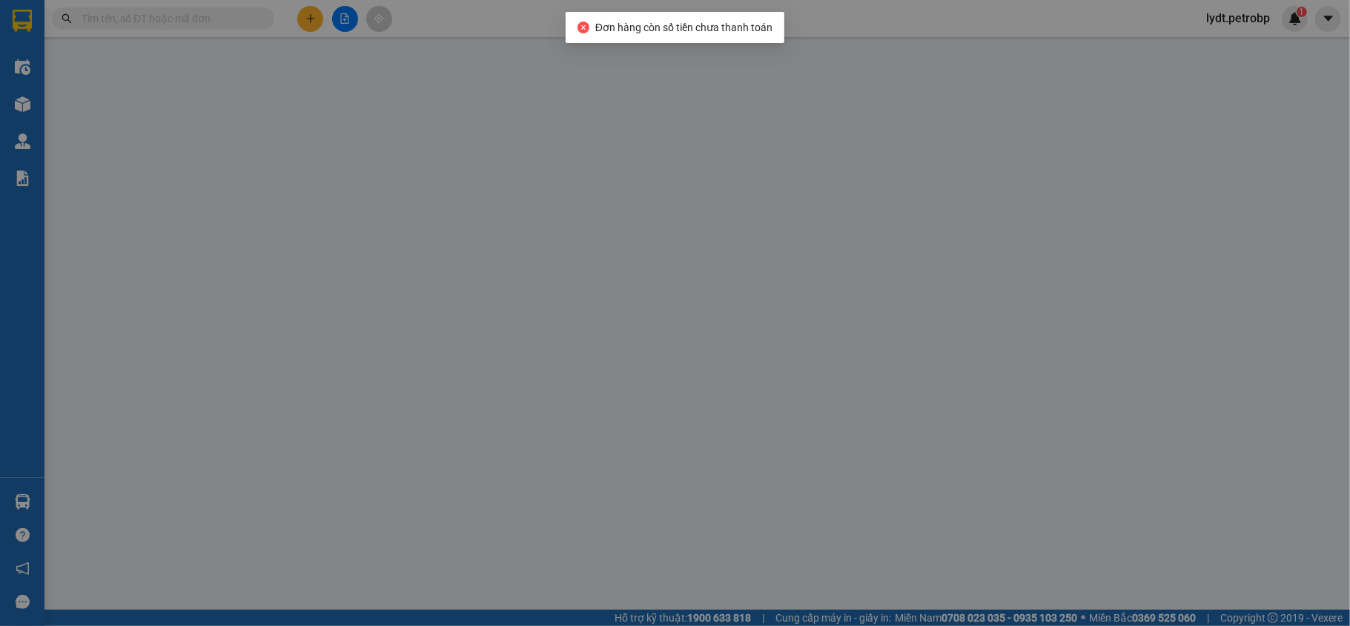
type input "0898891918"
type input "TRANG"
type input "0338006795"
type input "MY"
type input "40.000"
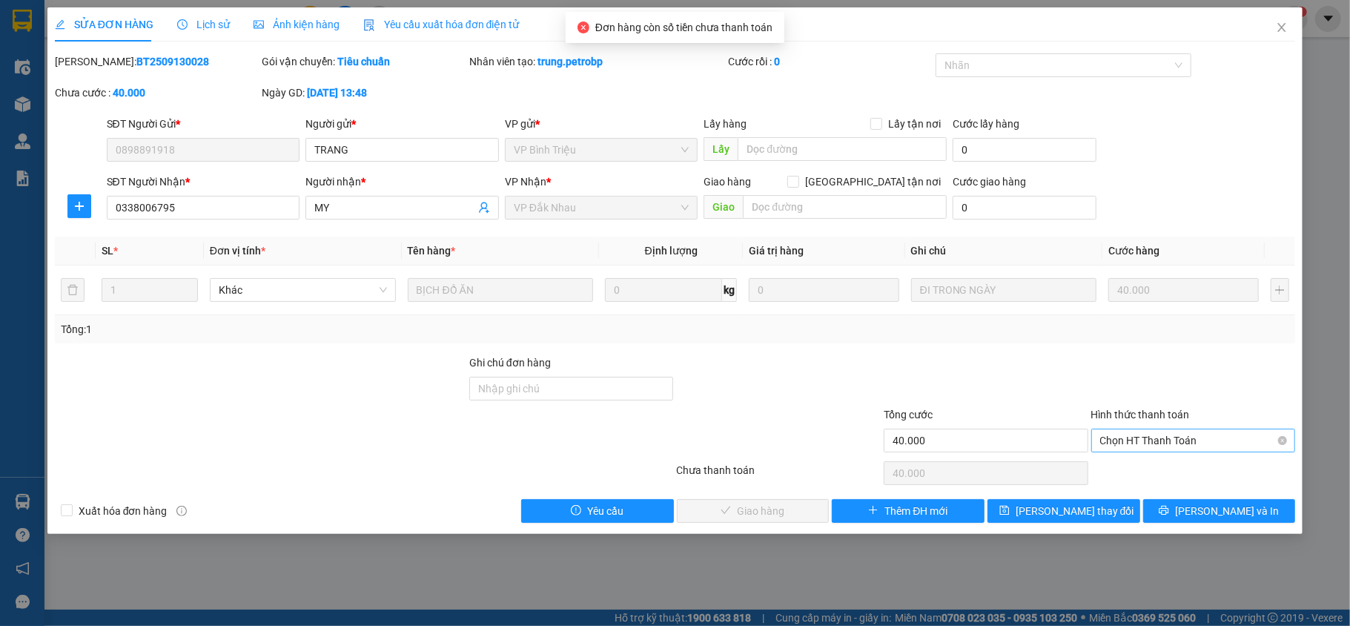
click at [1160, 440] on span "Chọn HT Thanh Toán" at bounding box center [1193, 440] width 187 height 22
click at [1160, 469] on div "Tại văn phòng" at bounding box center [1193, 471] width 187 height 16
type input "0"
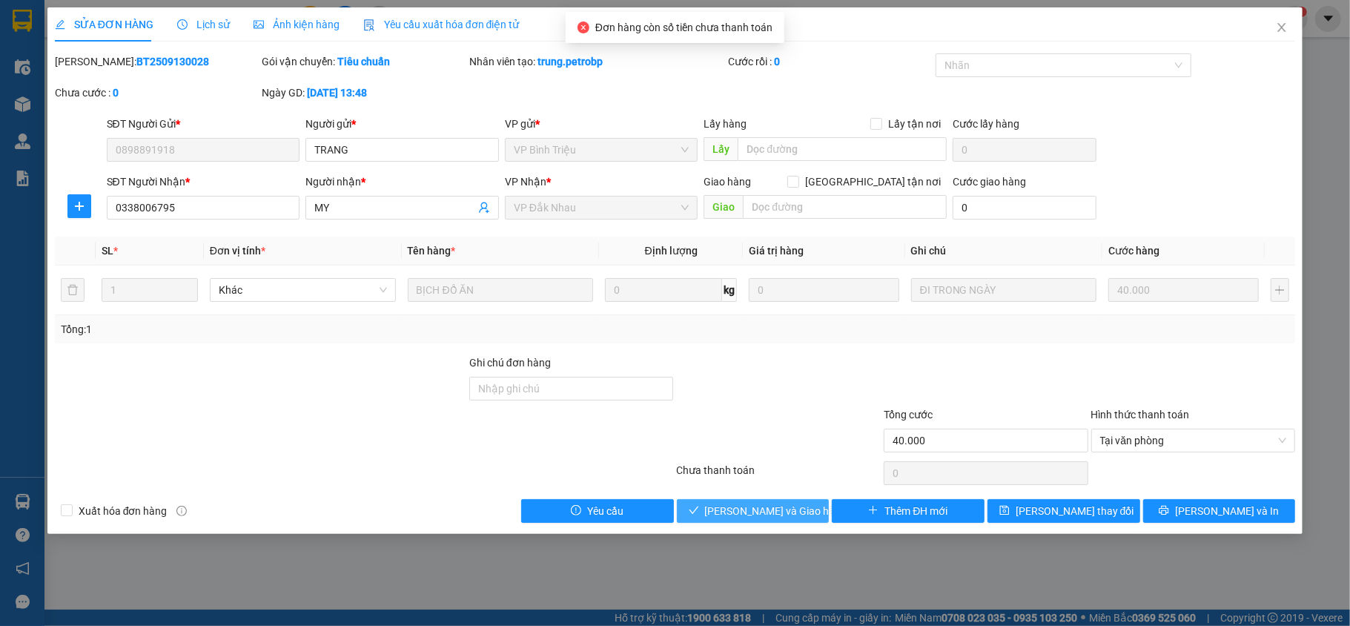
click at [753, 504] on span "[PERSON_NAME] và Giao hàng" at bounding box center [776, 511] width 142 height 16
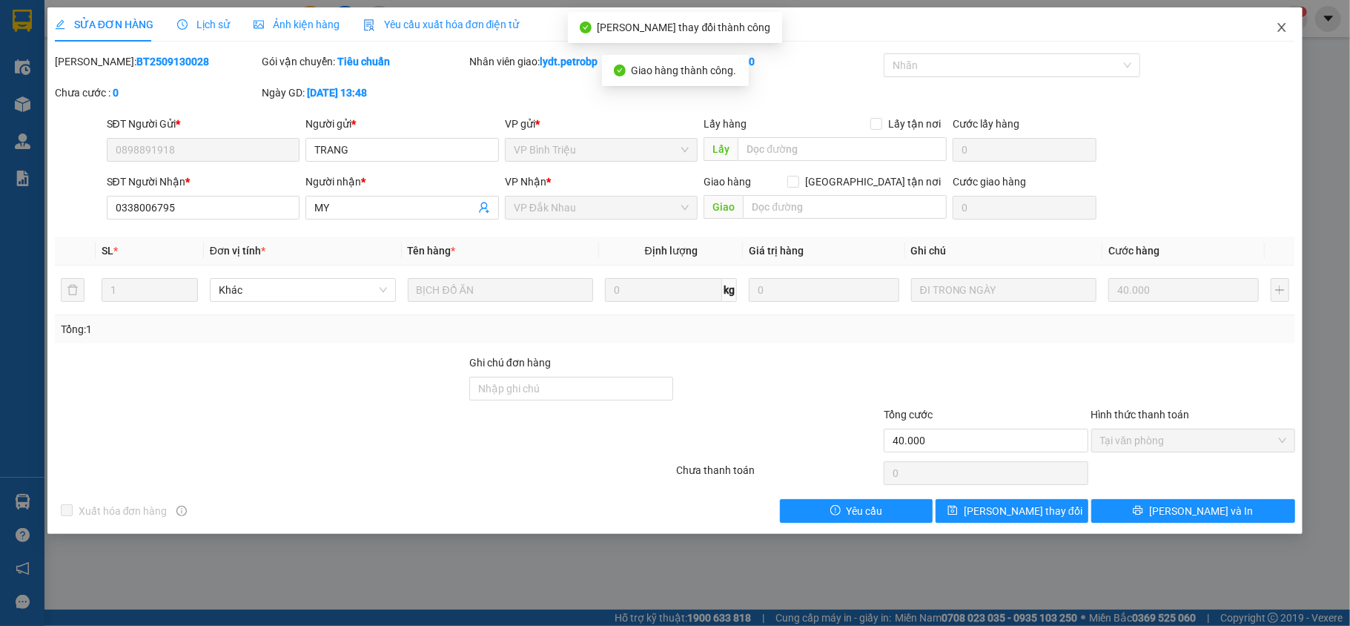
click at [1295, 27] on span "Close" at bounding box center [1282, 28] width 42 height 42
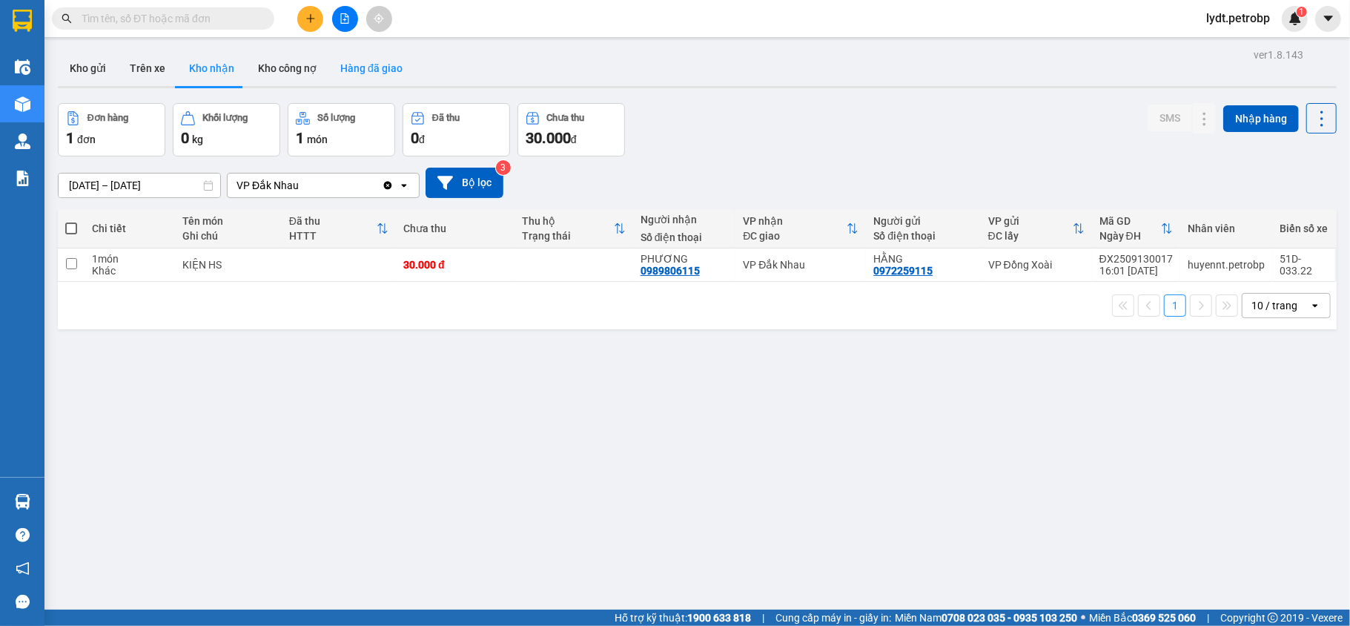
click at [340, 61] on button "Hàng đã giao" at bounding box center [371, 68] width 86 height 36
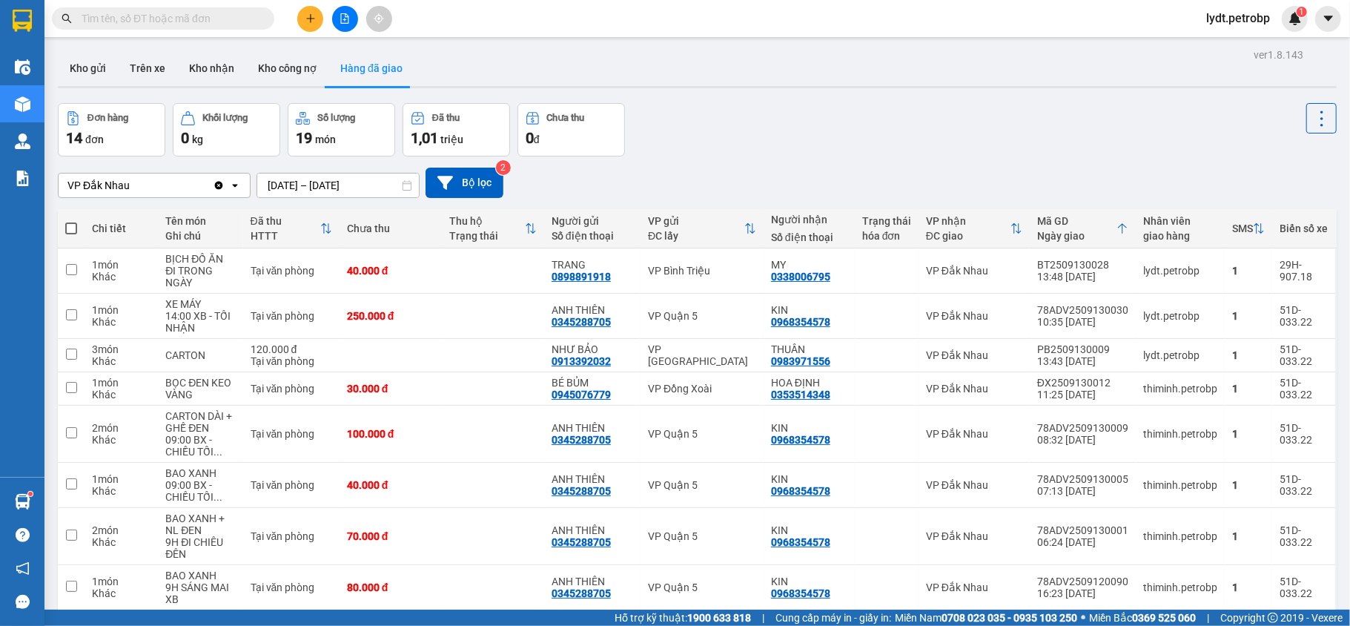
click at [303, 19] on button at bounding box center [310, 19] width 26 height 26
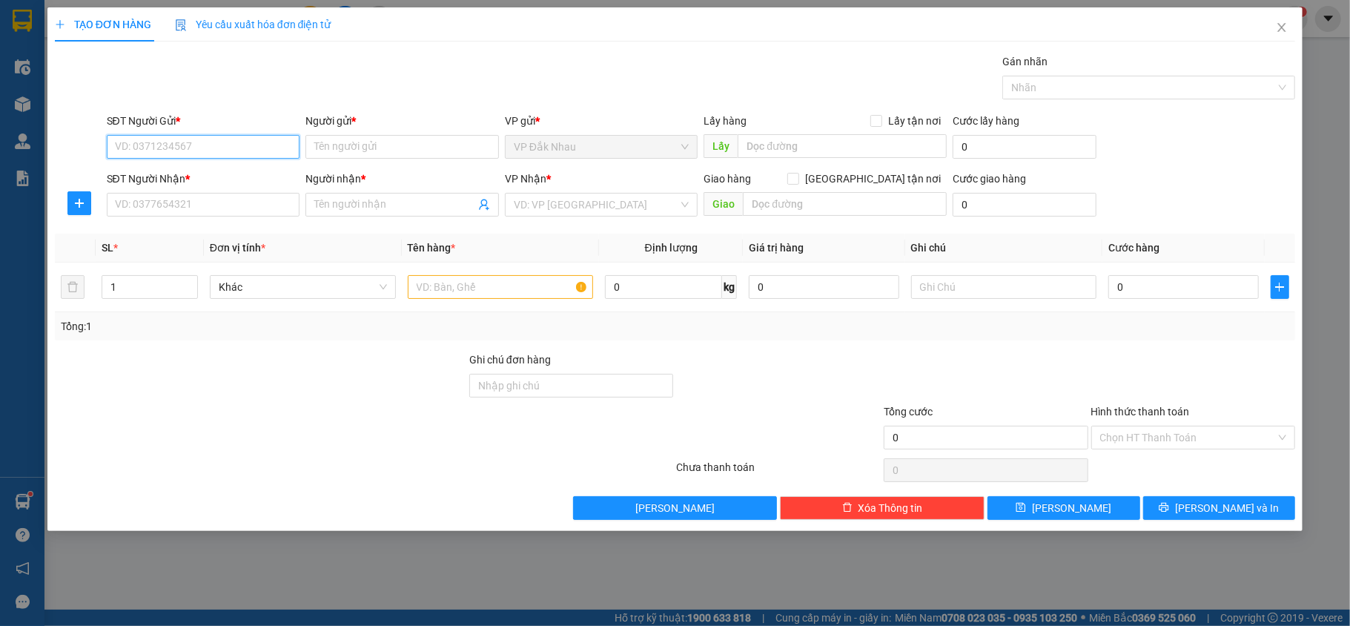
click at [261, 146] on input "SĐT Người Gửi *" at bounding box center [204, 147] width 194 height 24
type input "0772975305"
click at [197, 179] on div "0772975305 - chú HÀ" at bounding box center [204, 177] width 176 height 16
type input "chú HÀ"
type input "0984892800"
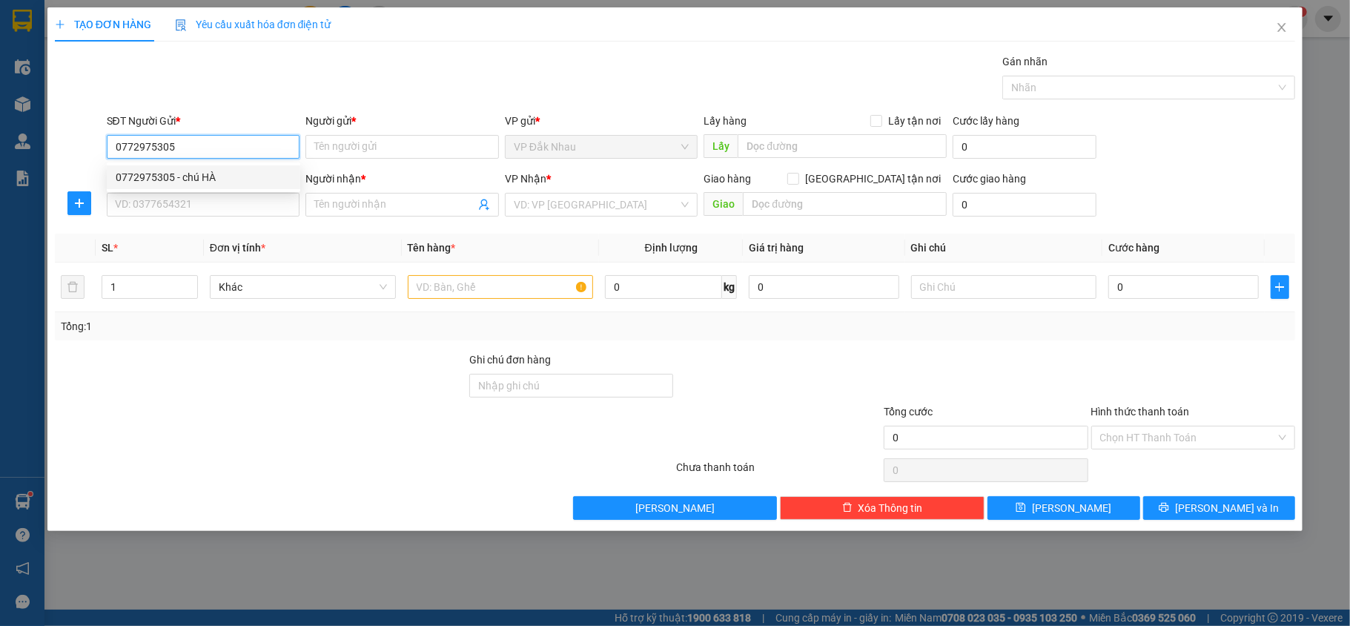
type input "ĐỈNH"
type input "50.000"
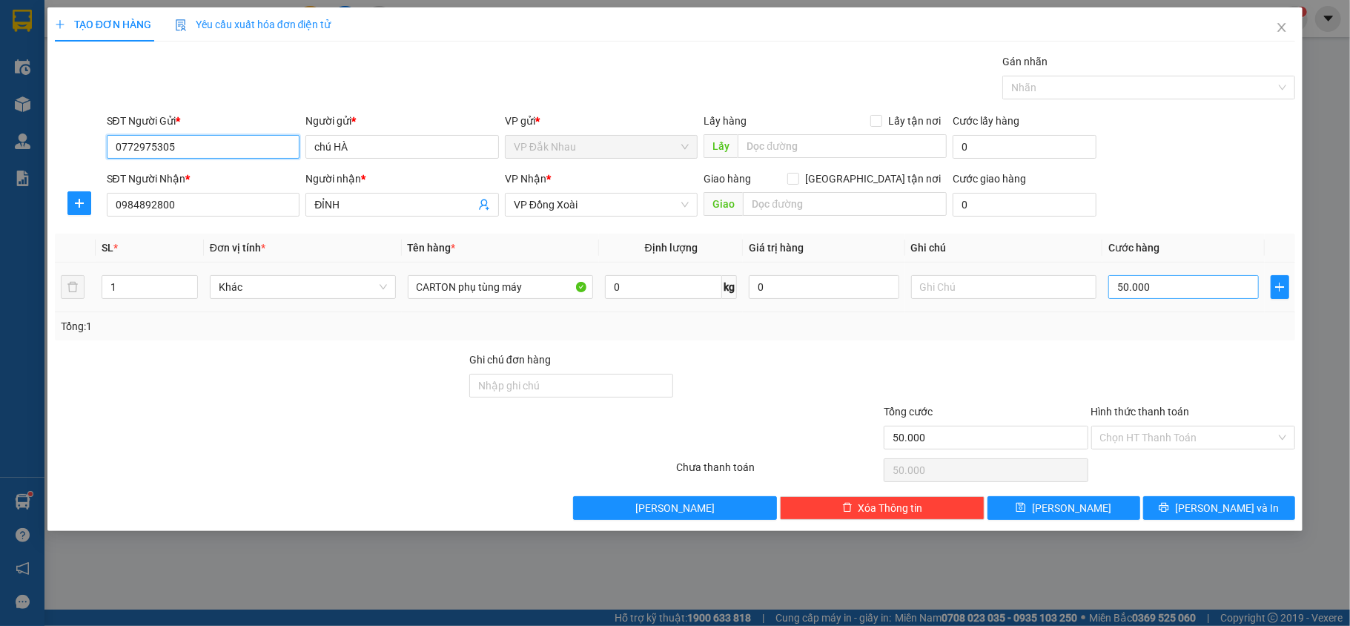
type input "0772975305"
click at [1203, 288] on input "50.000" at bounding box center [1184, 287] width 150 height 24
type input "0"
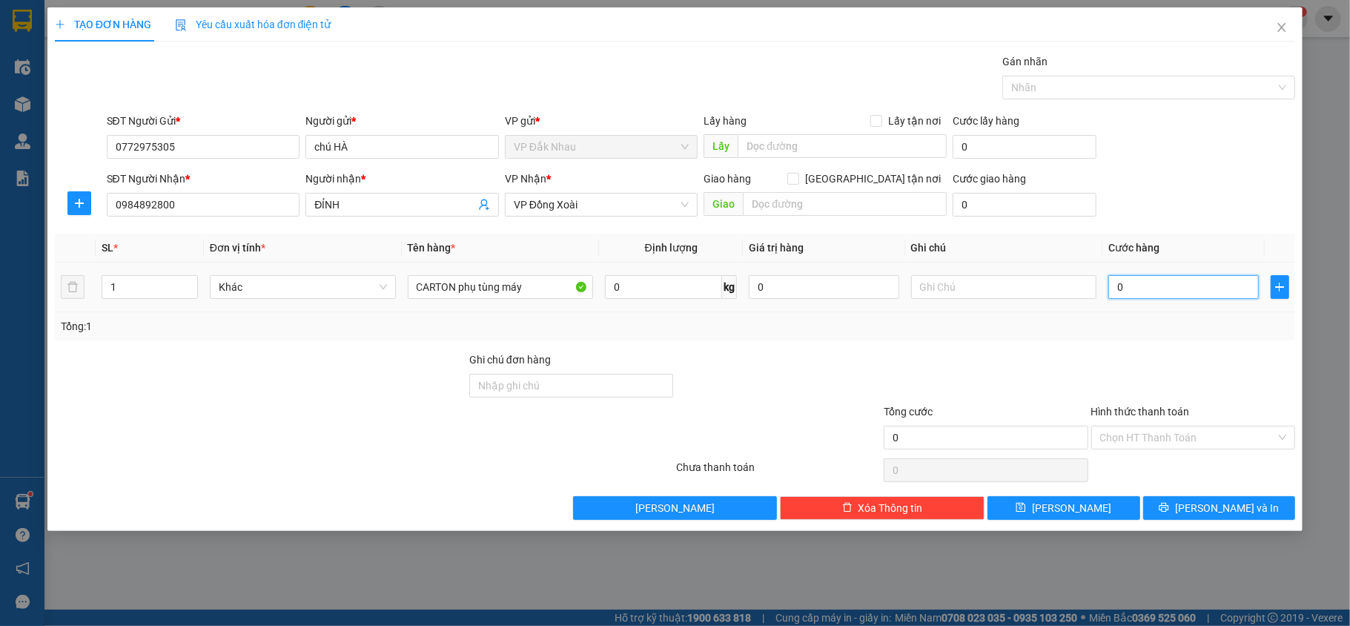
type input "3"
type input "03"
type input "30"
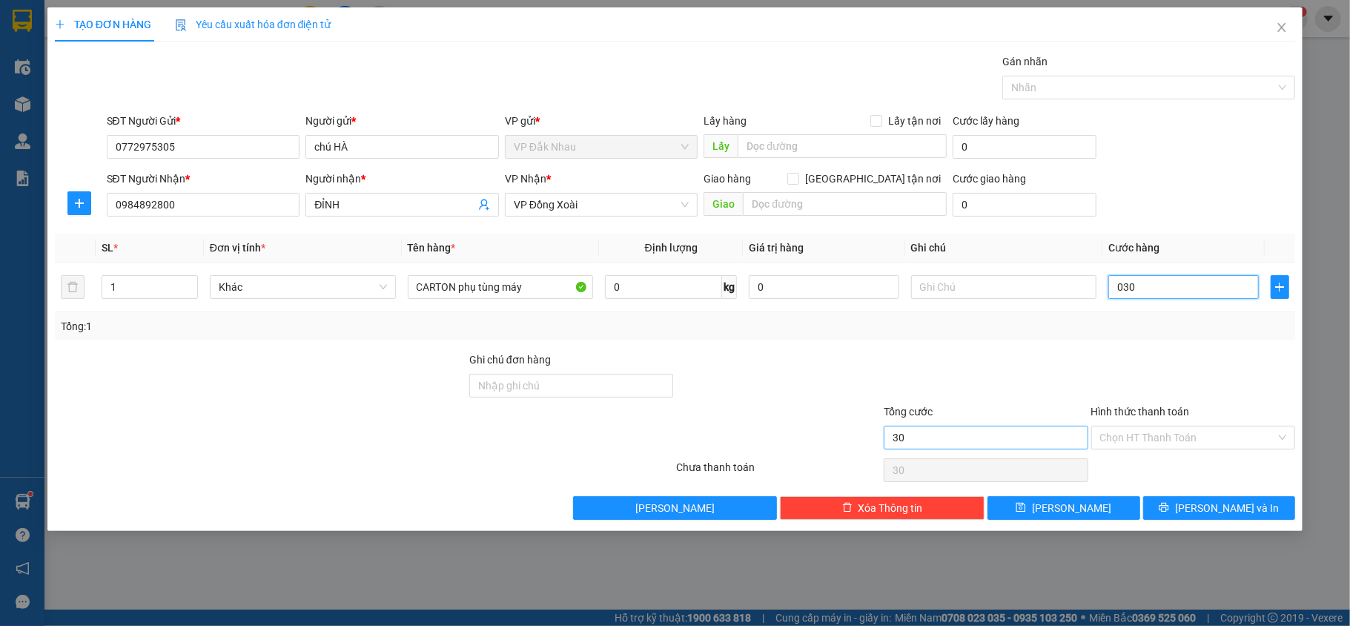
type input "030"
type input "30.000"
click at [1051, 428] on input "30.000" at bounding box center [986, 438] width 205 height 24
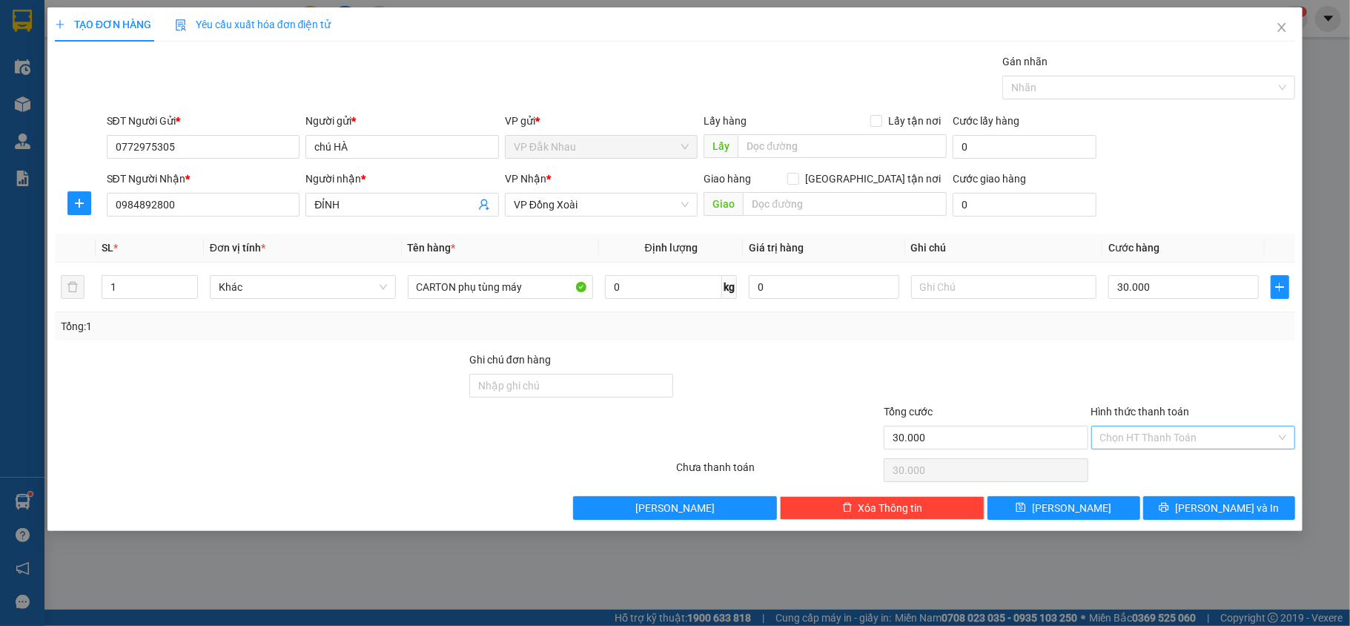
click at [1123, 443] on input "Hình thức thanh toán" at bounding box center [1188, 437] width 176 height 22
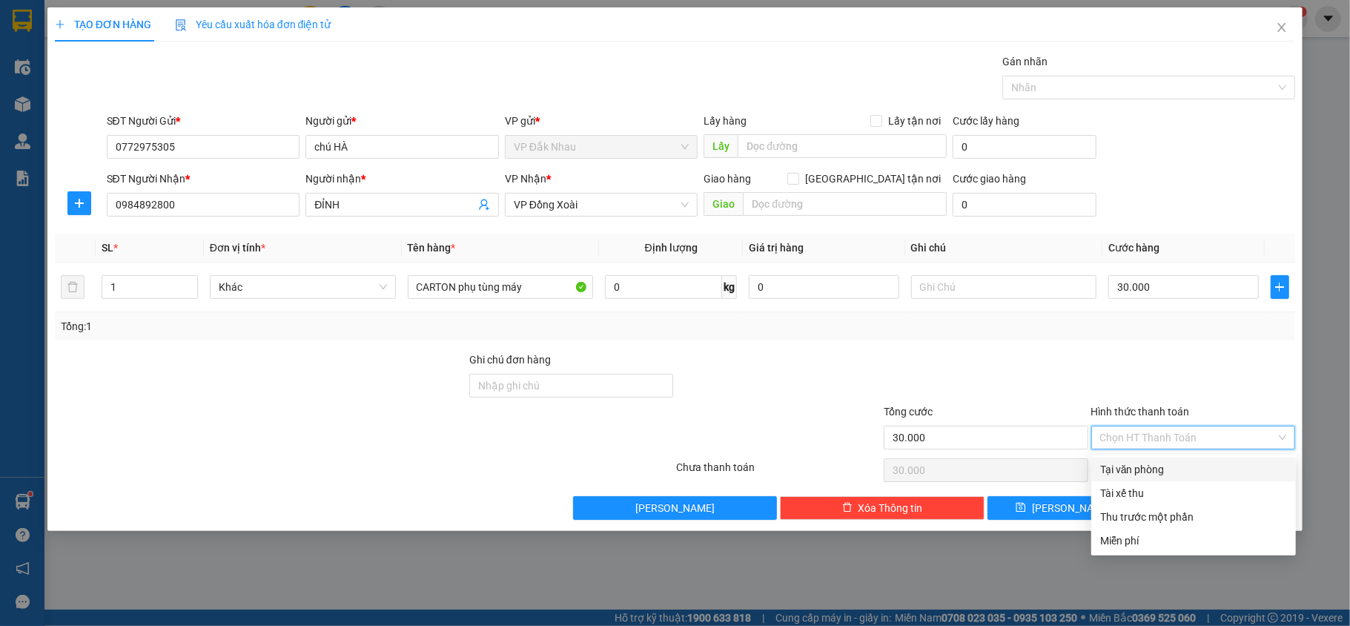
click at [1131, 469] on div "Tại văn phòng" at bounding box center [1193, 469] width 187 height 16
type input "0"
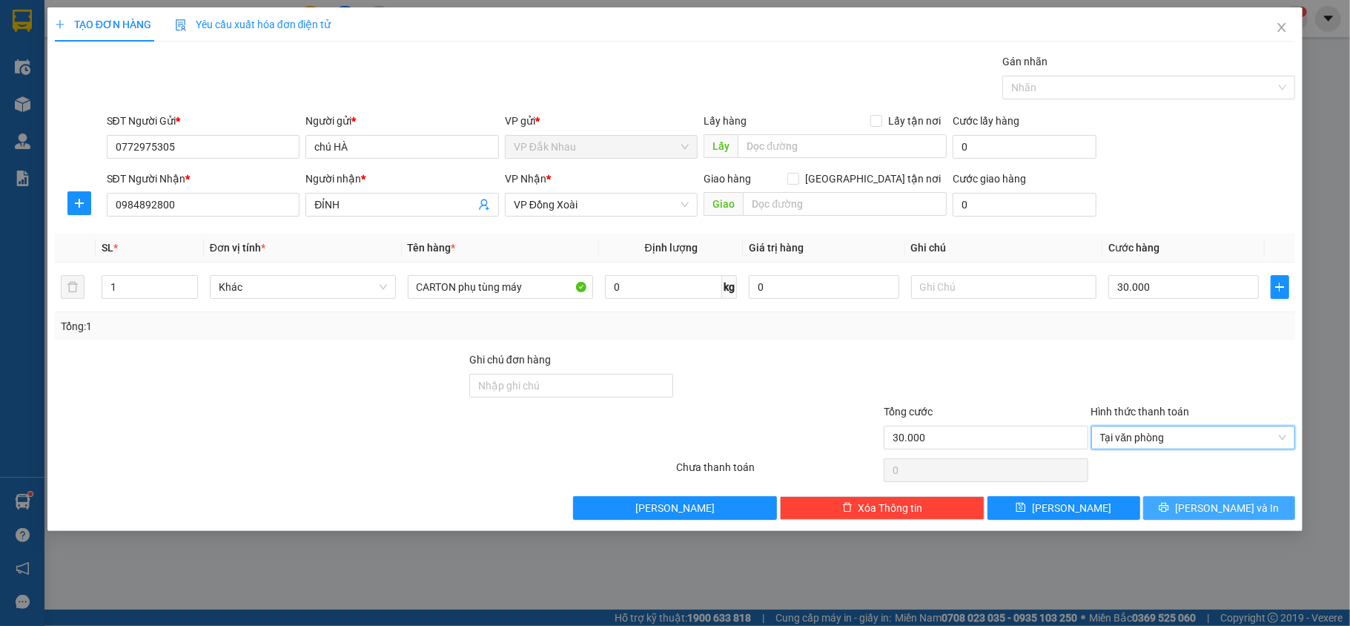
click at [1195, 519] on button "[PERSON_NAME] và In" at bounding box center [1219, 508] width 153 height 24
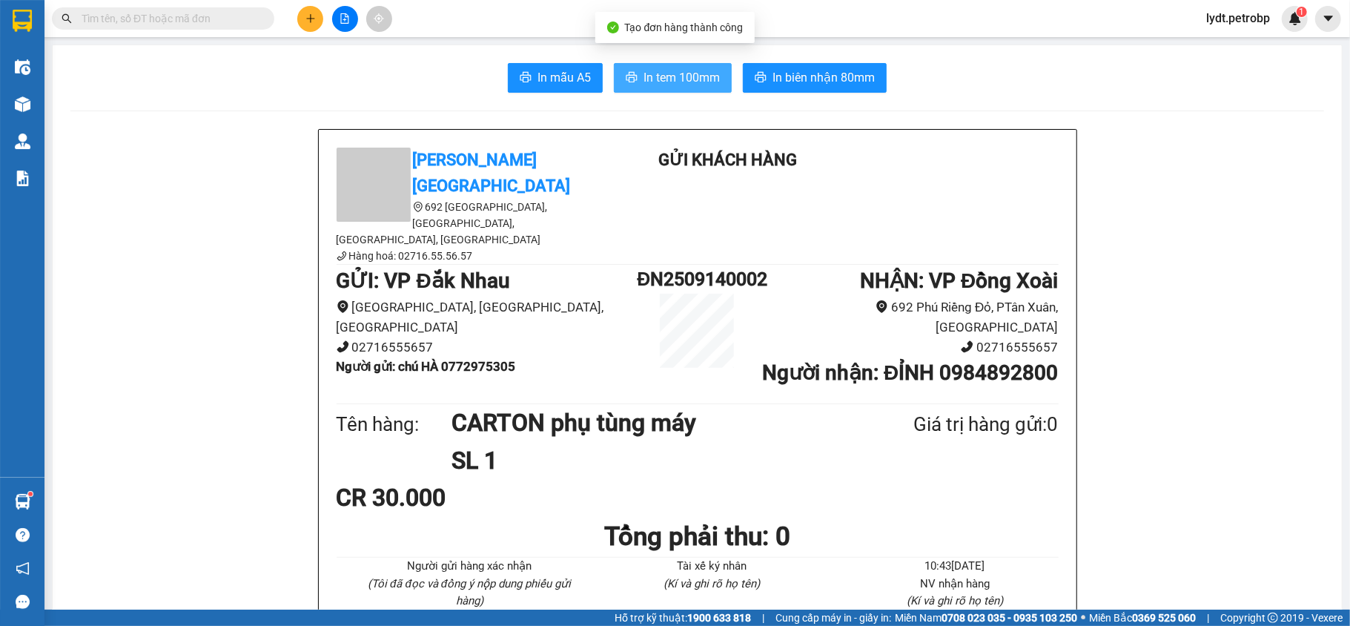
click at [693, 76] on span "In tem 100mm" at bounding box center [682, 77] width 76 height 19
